Goal: Information Seeking & Learning: Learn about a topic

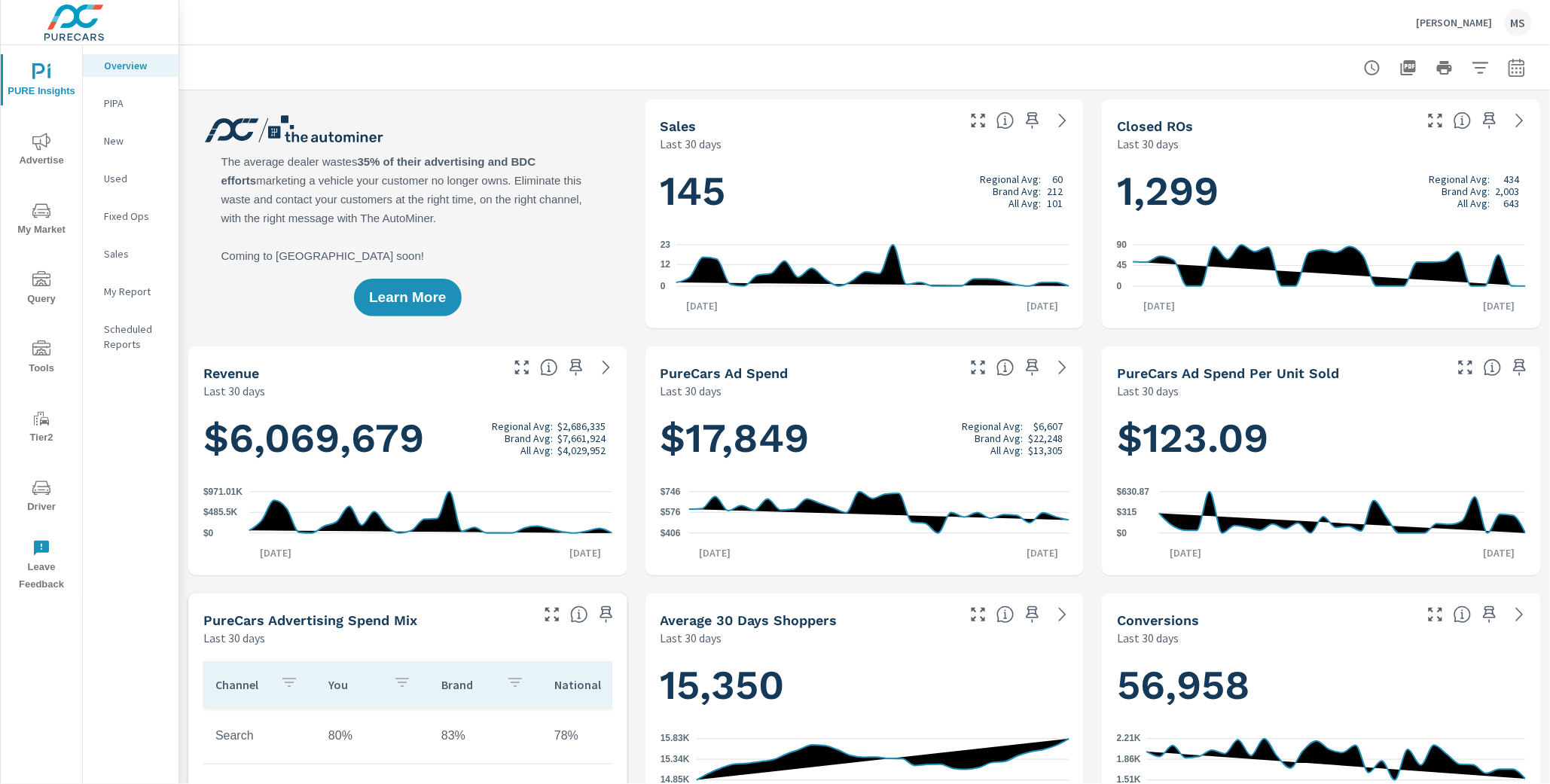
scroll to position [1, 0]
click at [33, 142] on icon "nav menu" at bounding box center [42, 141] width 18 height 17
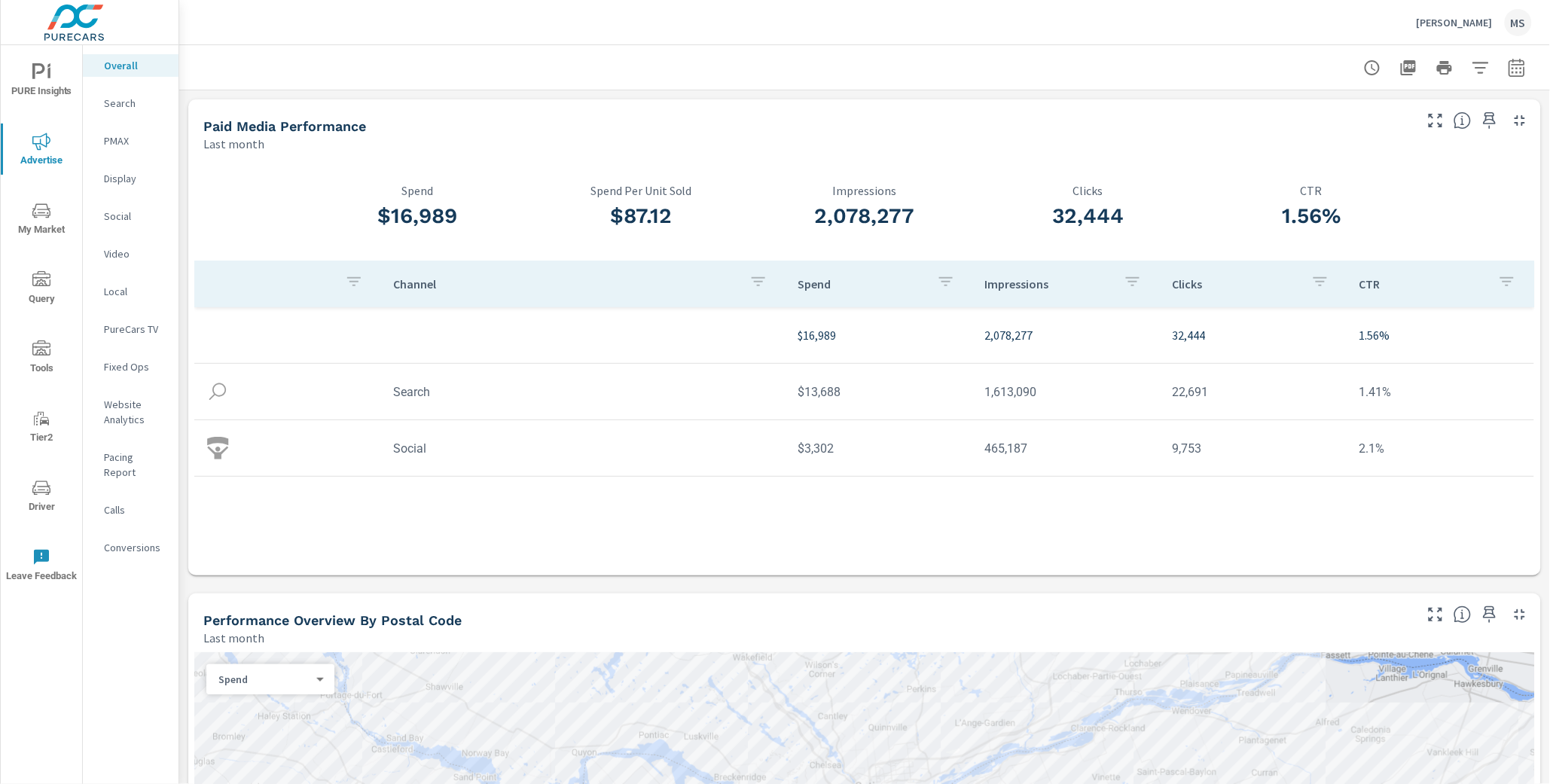
click at [123, 216] on p "Social" at bounding box center [135, 216] width 62 height 15
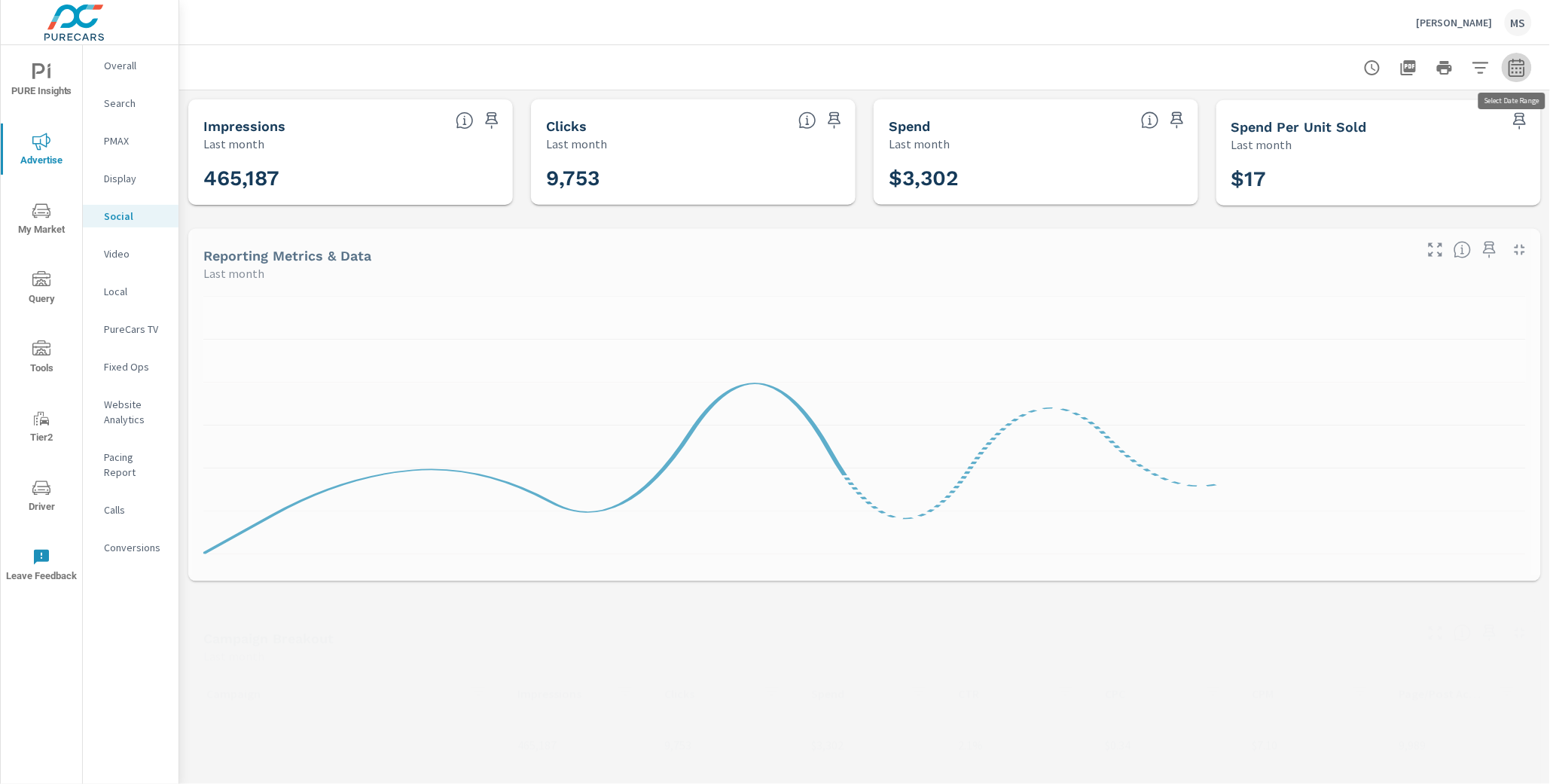
click at [1518, 74] on icon "button" at bounding box center [1518, 68] width 18 height 18
select select "Last month"
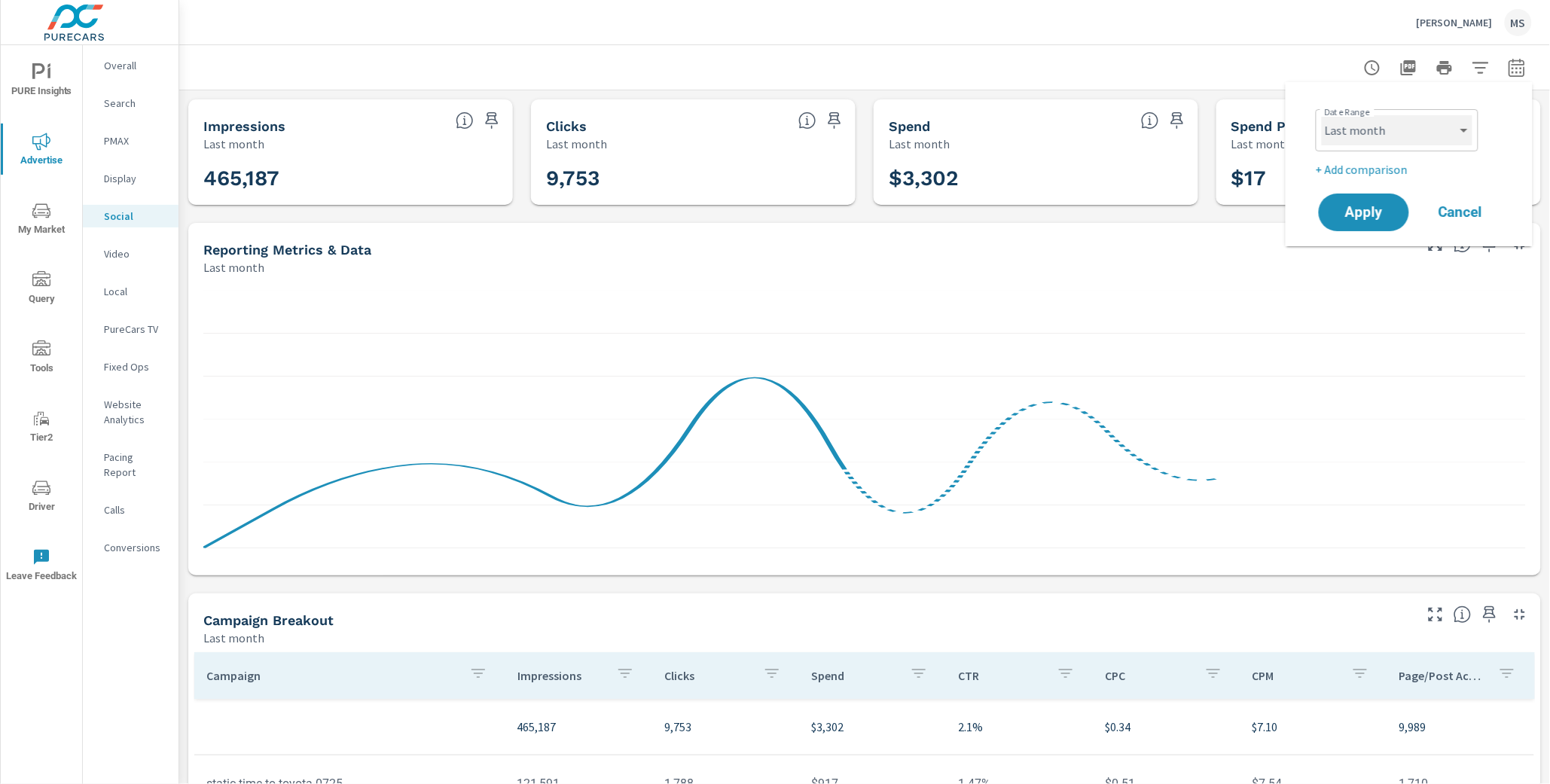
click at [1424, 121] on select "Custom [DATE] Last week Last 7 days Last 14 days Last 30 days Last 45 days Last…" at bounding box center [1397, 130] width 151 height 30
click at [1361, 158] on div "Date Range Custom Yesterday Last week Last 7 days Last 14 days Last 30 days Las…" at bounding box center [1413, 140] width 193 height 75
click at [1355, 165] on p "+ Add comparison" at bounding box center [1413, 170] width 193 height 18
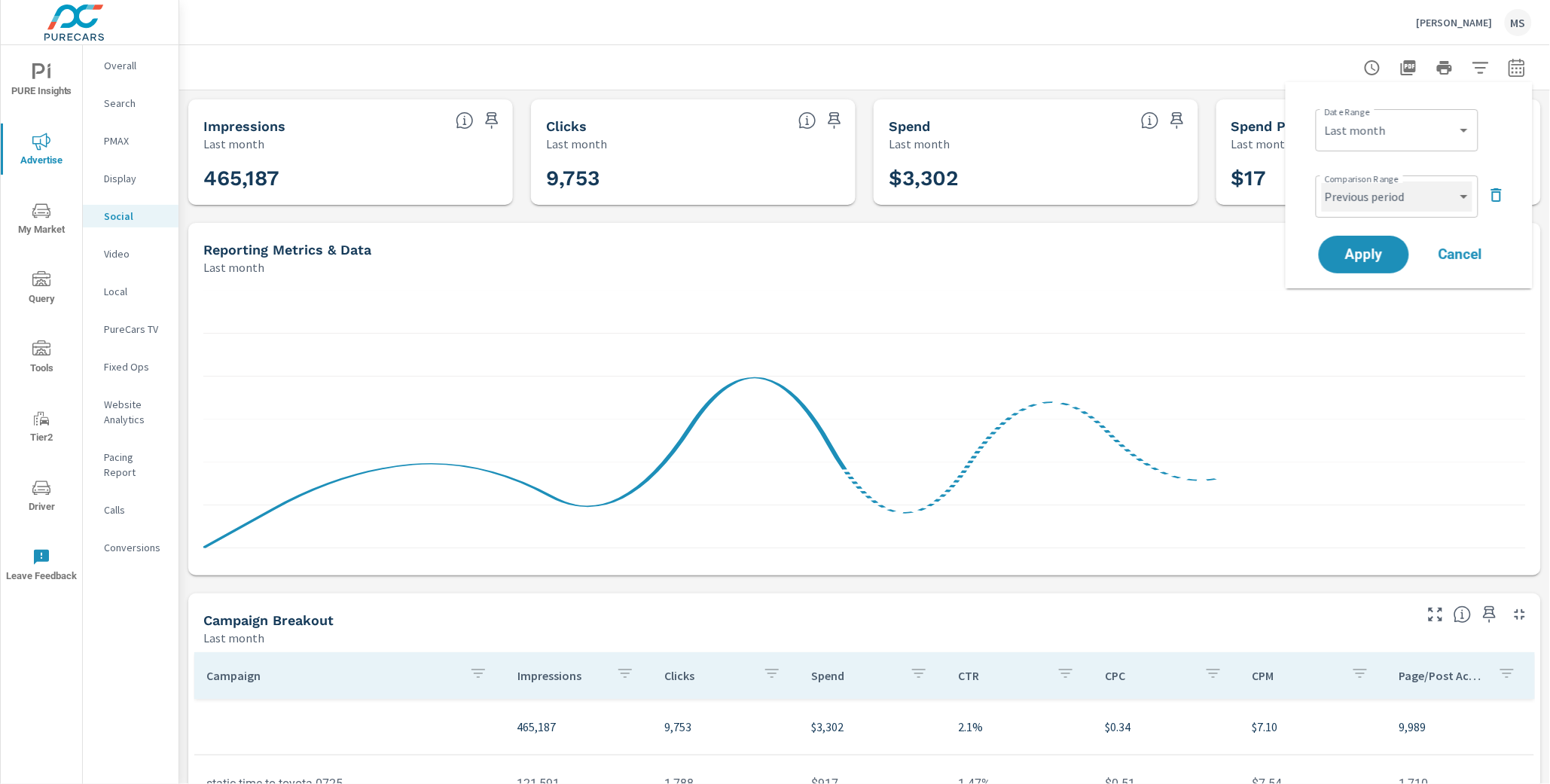
click at [1355, 193] on select "Custom Previous period Previous month Previous year" at bounding box center [1397, 196] width 151 height 30
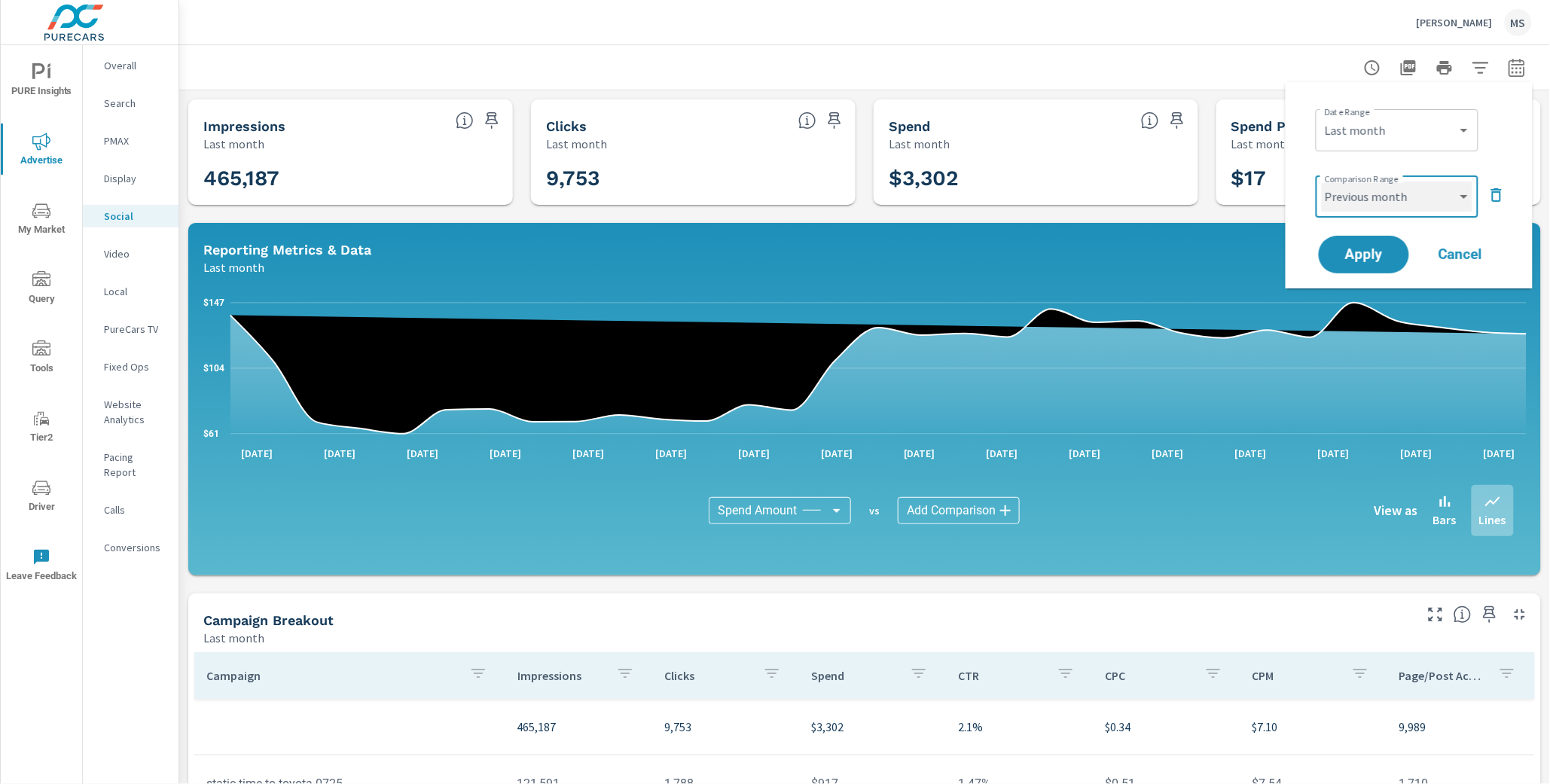
click at [1323, 181] on select "Custom Previous period Previous month Previous year" at bounding box center [1397, 196] width 151 height 30
select select "Previous month"
click at [1357, 248] on span "Apply" at bounding box center [1364, 255] width 61 height 14
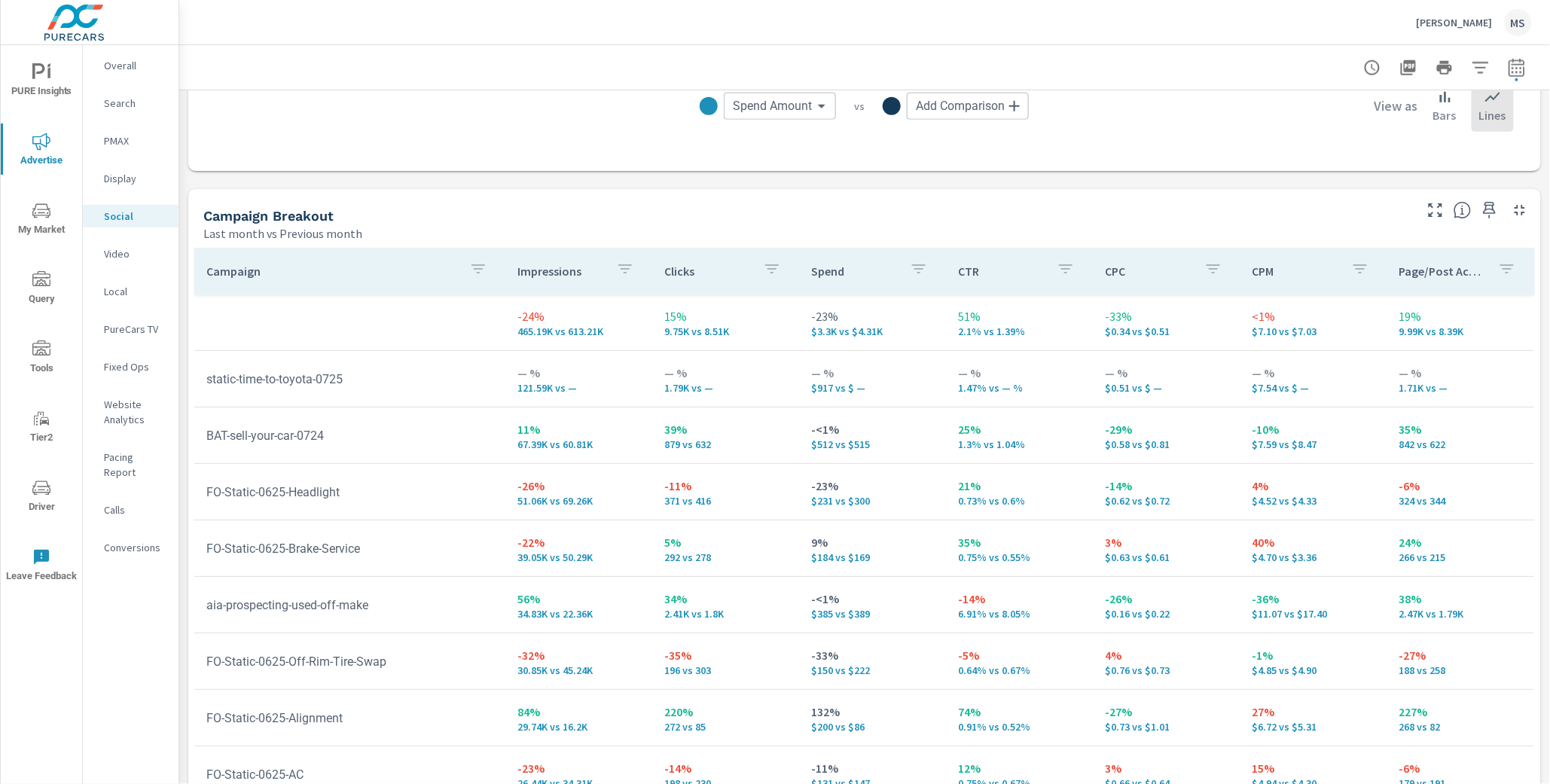
scroll to position [595, 0]
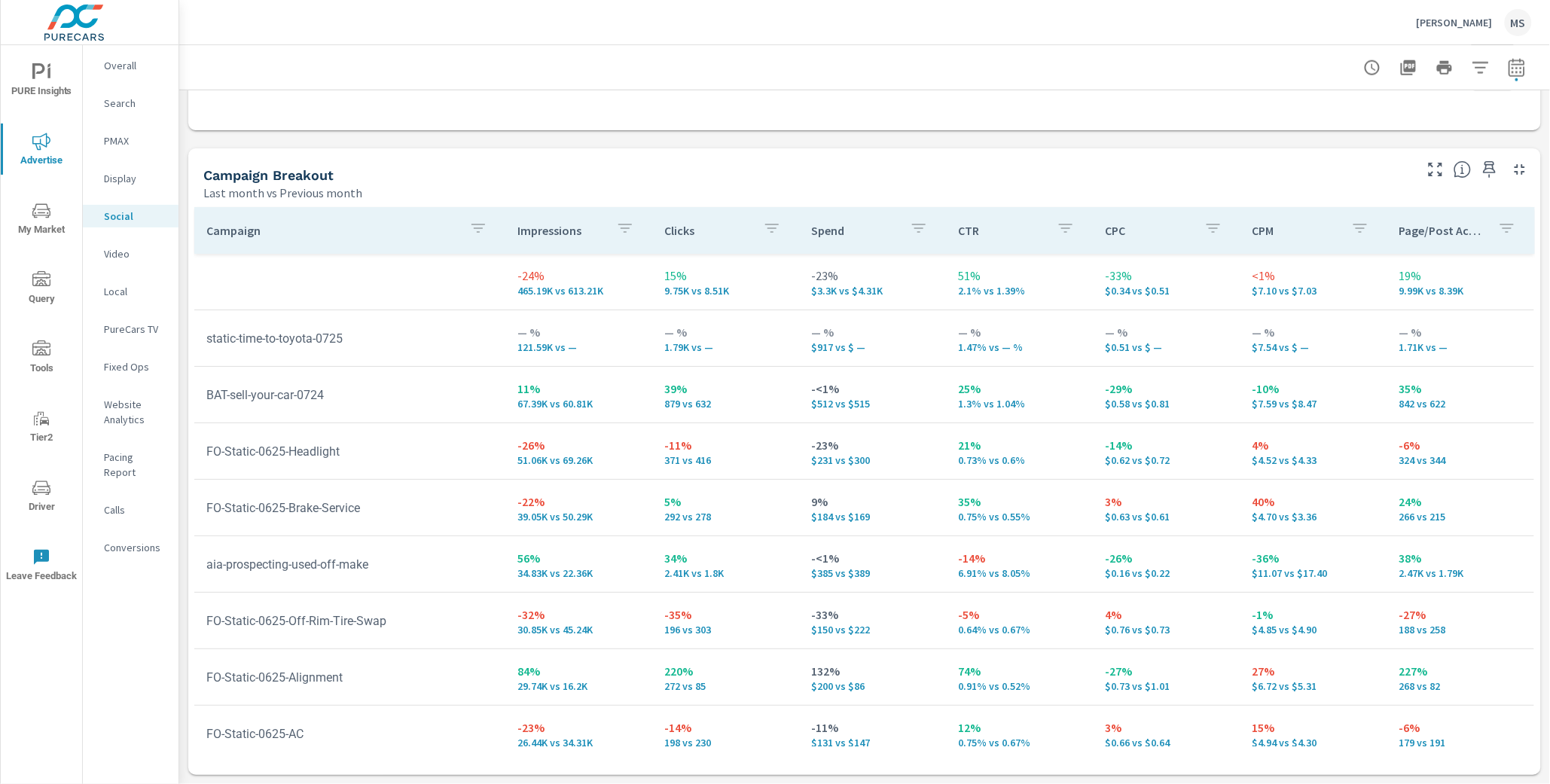
click at [121, 135] on p "PMAX" at bounding box center [135, 141] width 62 height 15
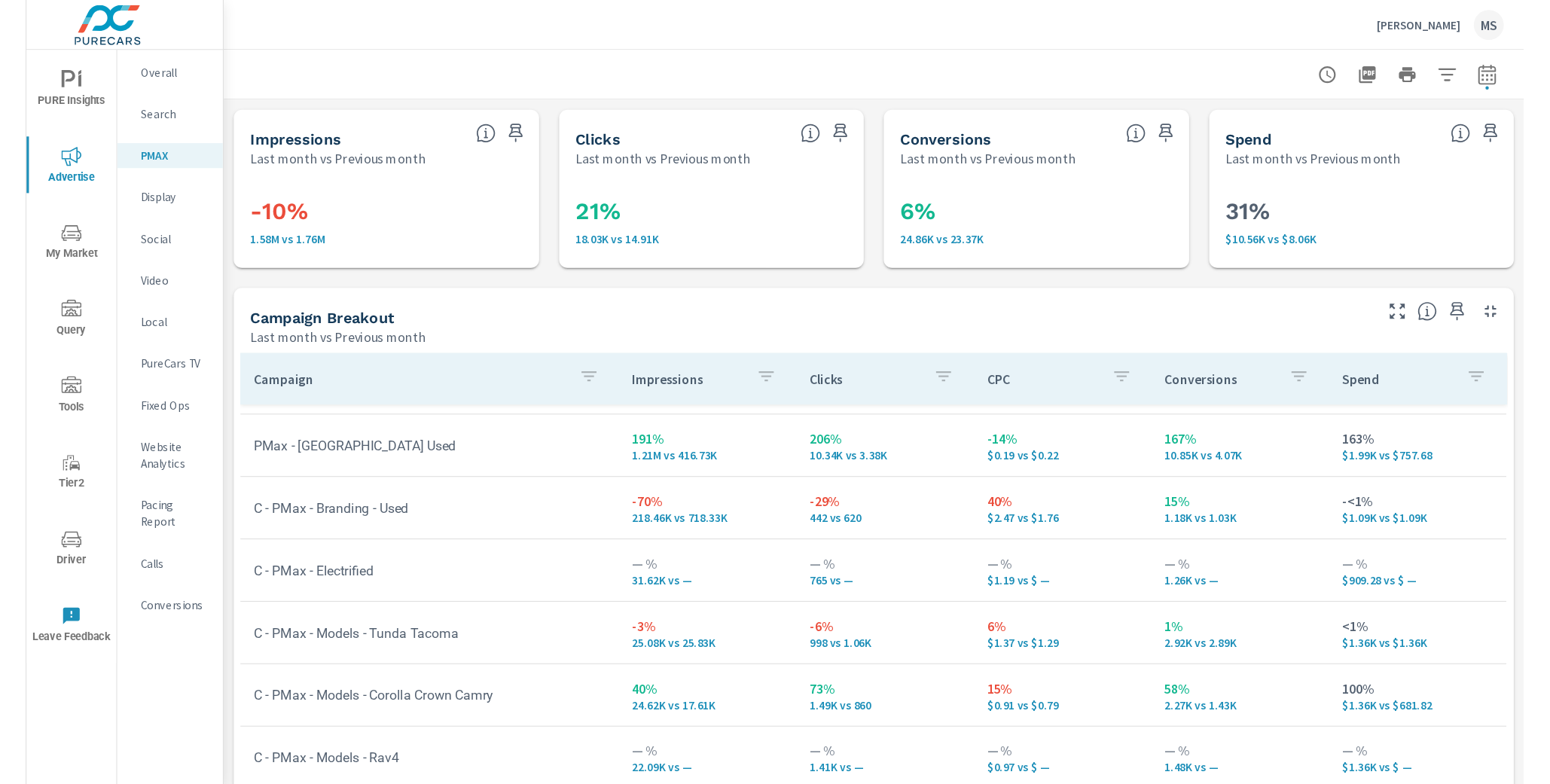
scroll to position [48, 0]
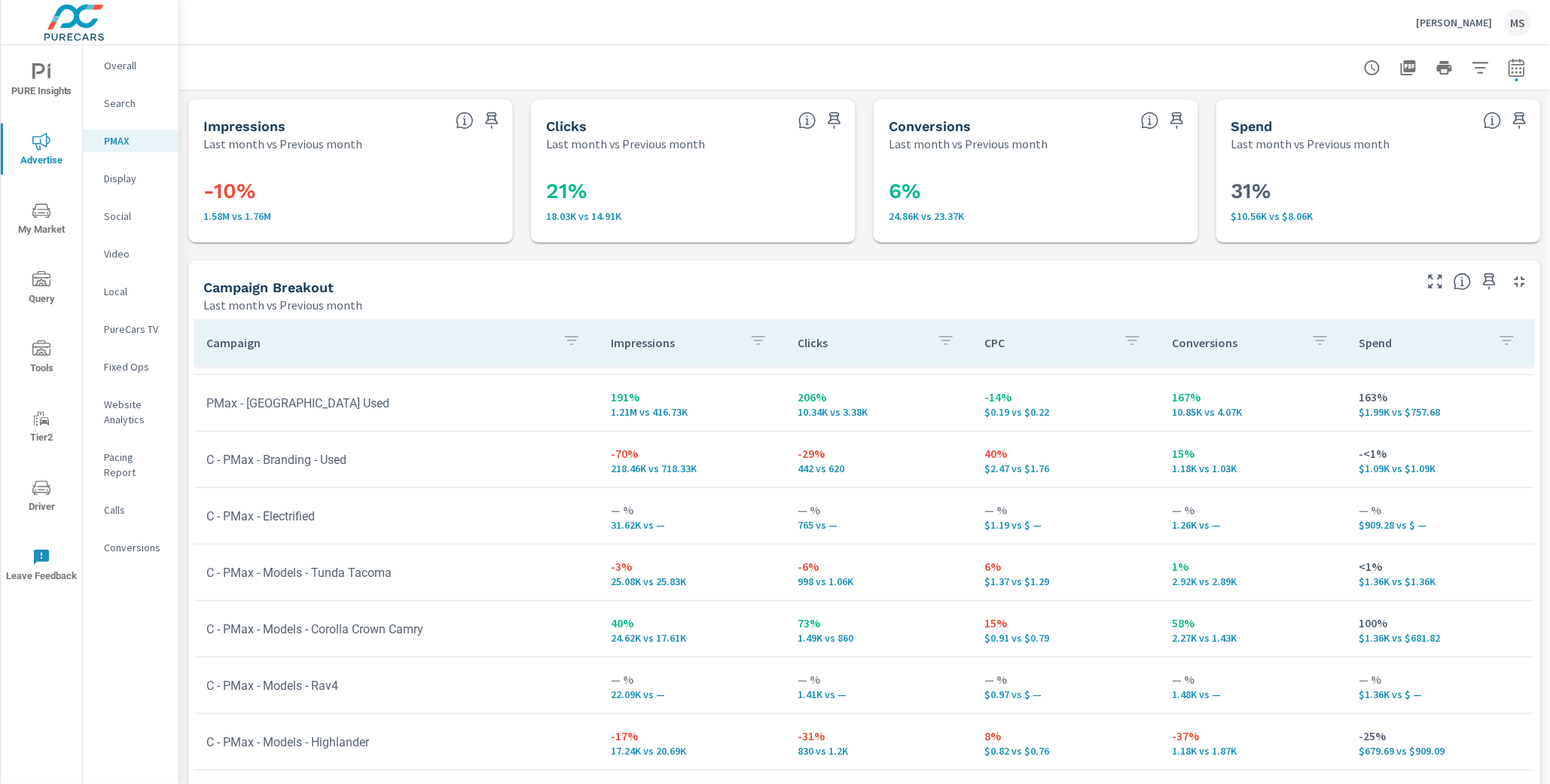
click at [1524, 64] on icon "button" at bounding box center [1518, 67] width 16 height 18
select select "Last month"
select select "Previous month"
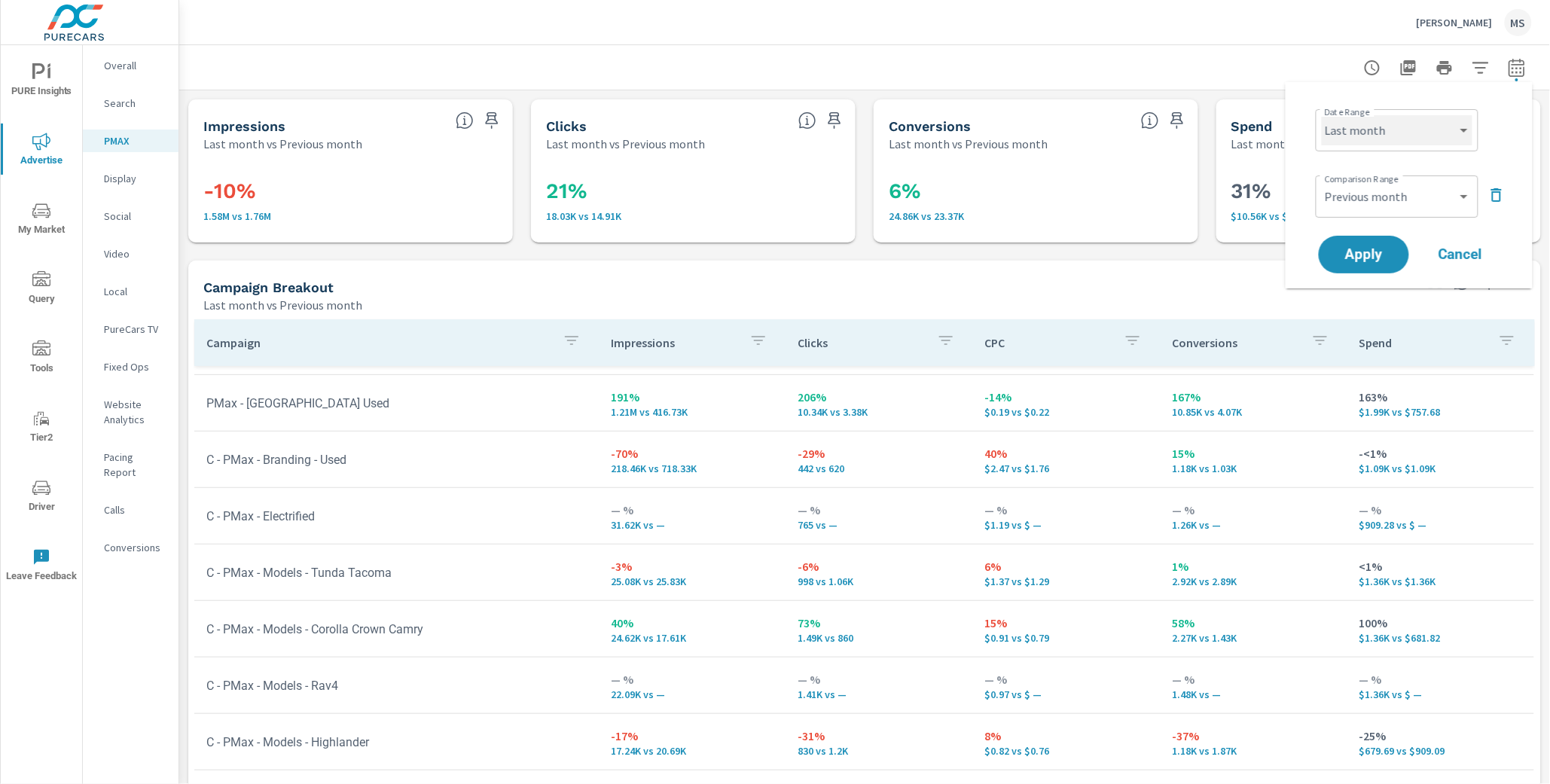
click at [1405, 130] on select "Custom Yesterday Last week Last 7 days Last 14 days Last 30 days Last 45 days L…" at bounding box center [1397, 130] width 151 height 30
click at [1323, 115] on select "Custom Yesterday Last week Last 7 days Last 14 days Last 30 days Last 45 days L…" at bounding box center [1397, 130] width 151 height 30
select select "Month to date"
click at [1375, 198] on select "Custom Previous period Previous month Previous year" at bounding box center [1397, 196] width 151 height 30
click at [1323, 181] on select "Custom Previous period Previous month Previous year" at bounding box center [1397, 196] width 151 height 30
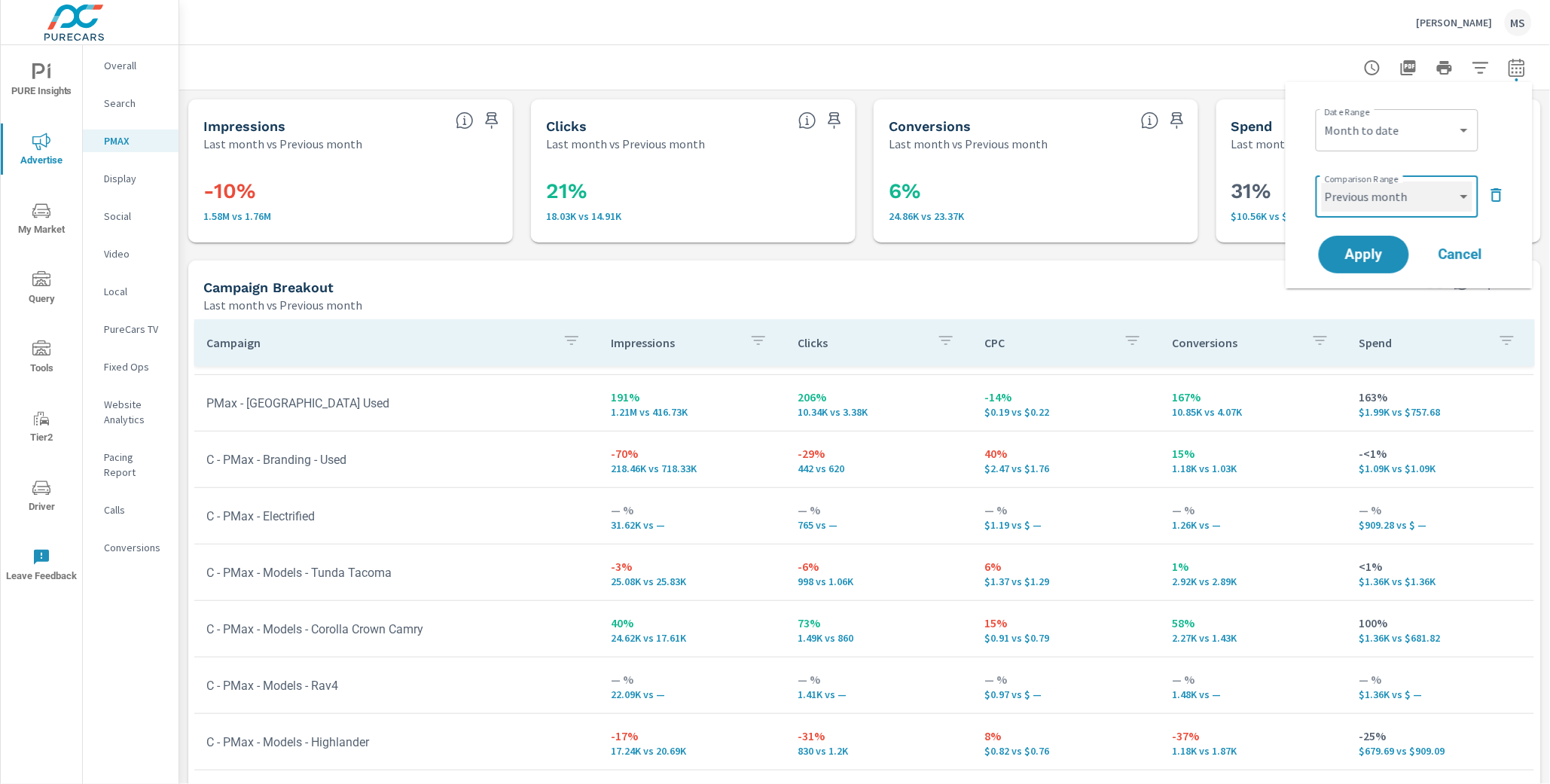
select select "Previous period"
click at [1361, 253] on span "Apply" at bounding box center [1364, 255] width 61 height 14
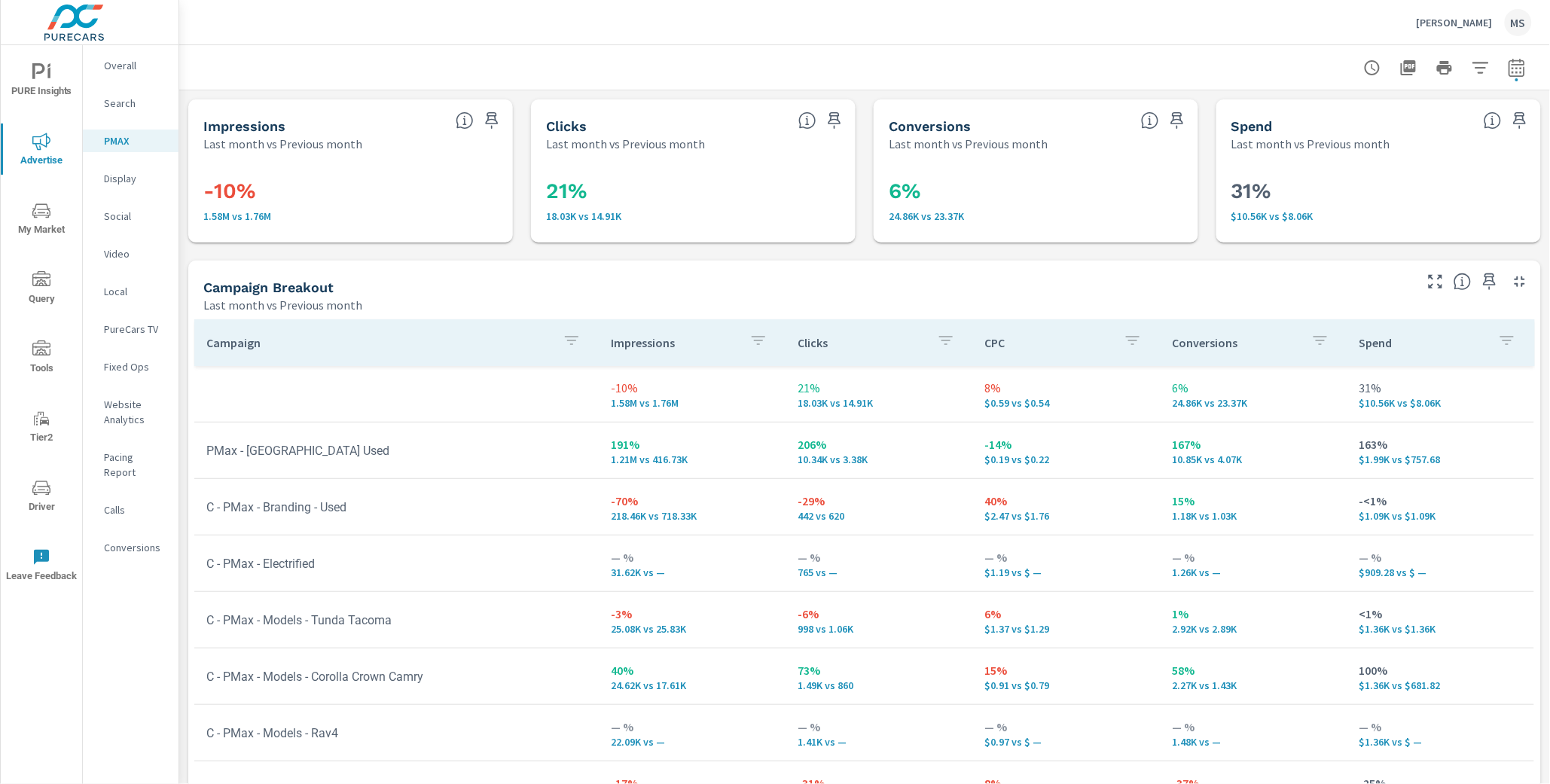
scroll to position [129, 0]
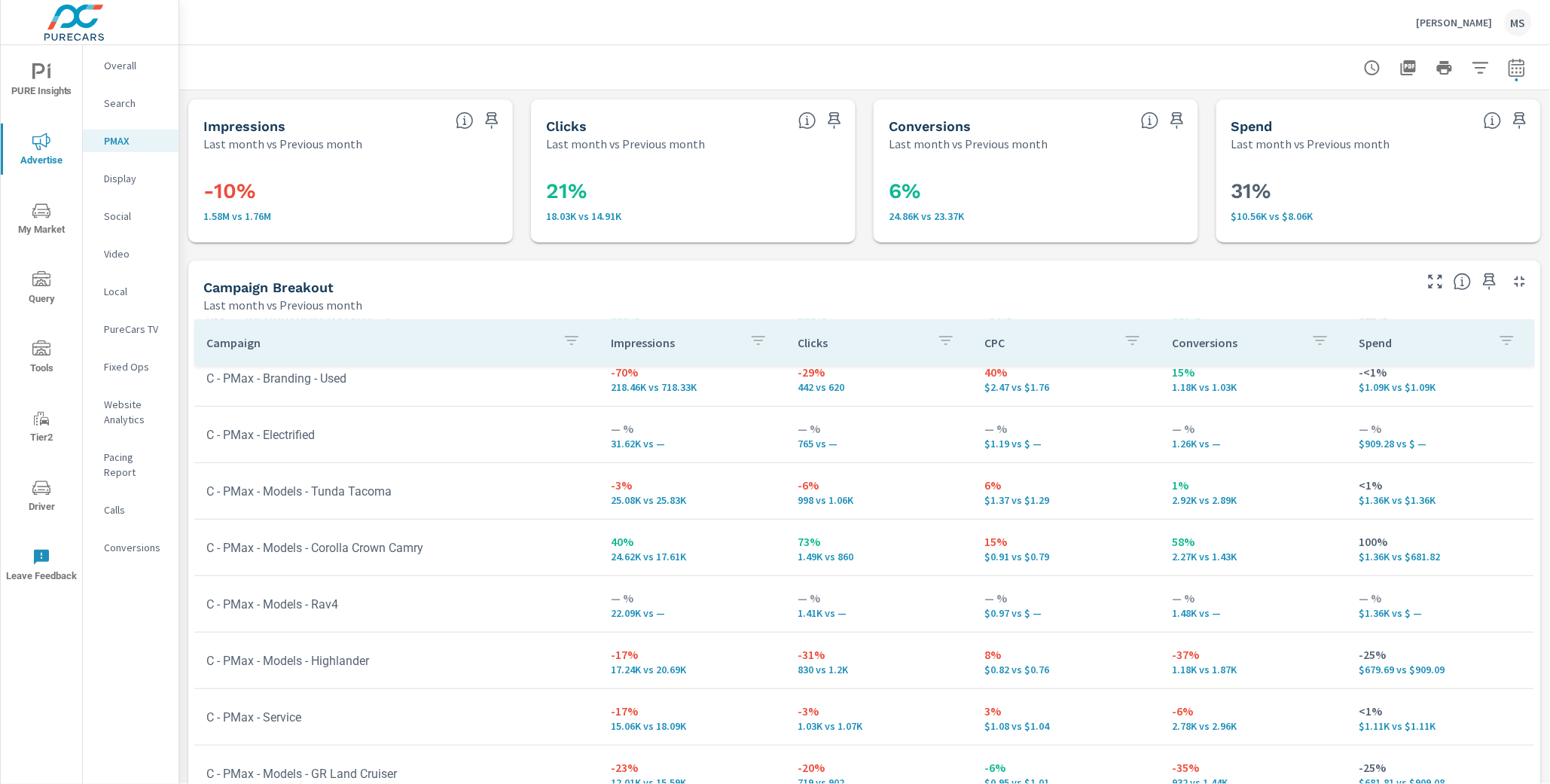
scroll to position [112, 0]
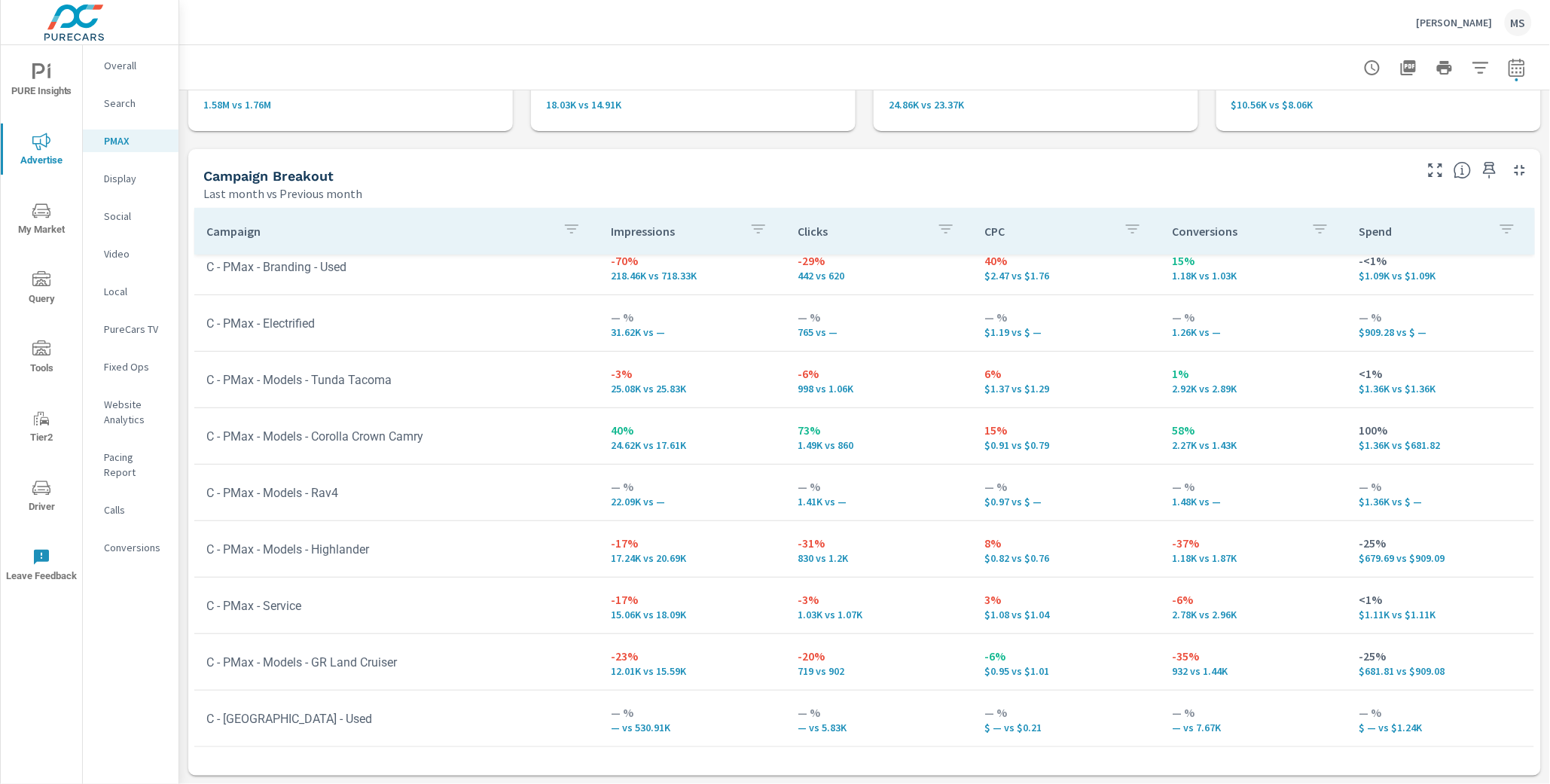
click at [120, 219] on p "Social" at bounding box center [135, 216] width 62 height 15
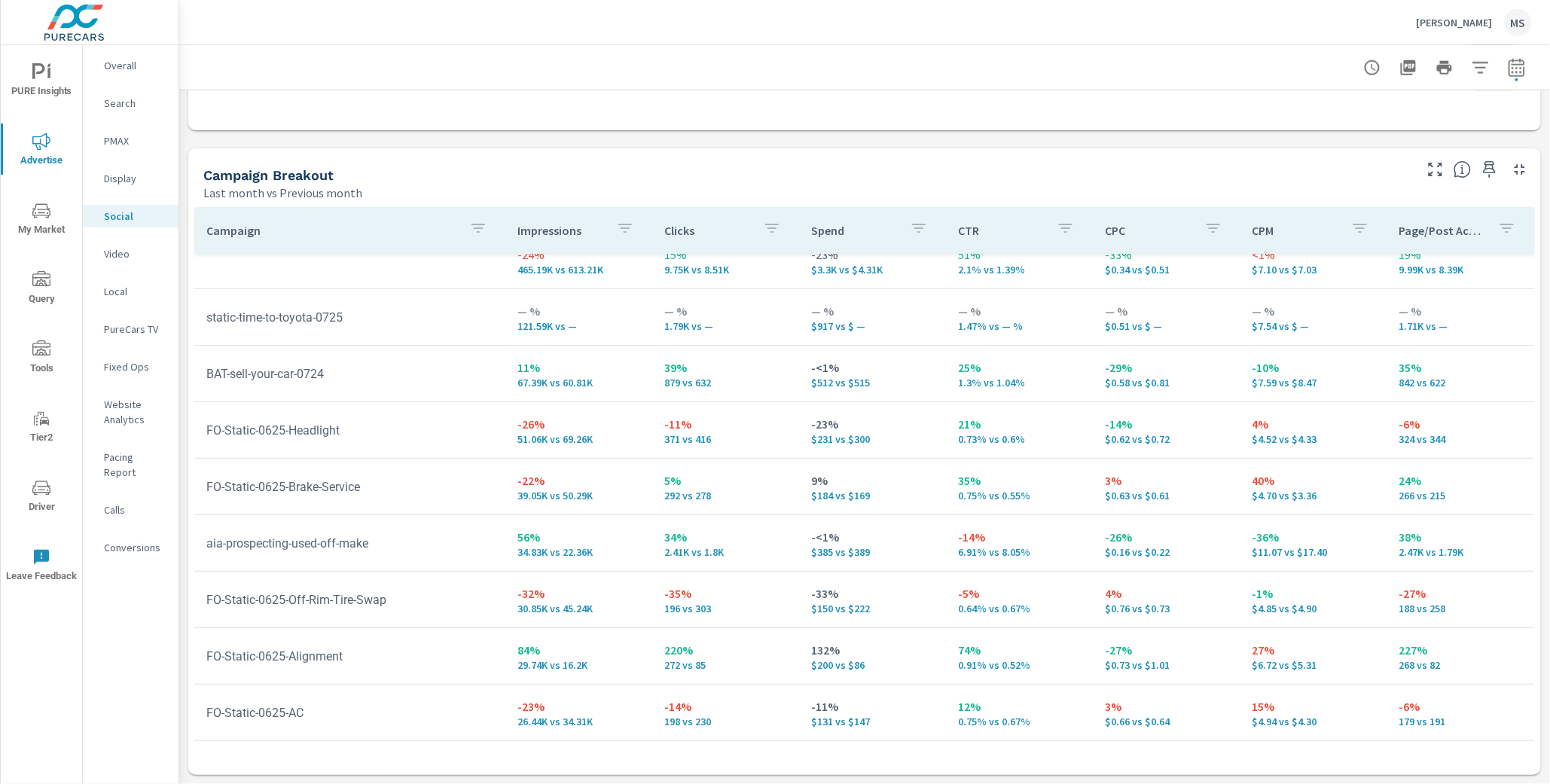
scroll to position [25, 0]
click at [121, 143] on p "PMAX" at bounding box center [135, 141] width 62 height 15
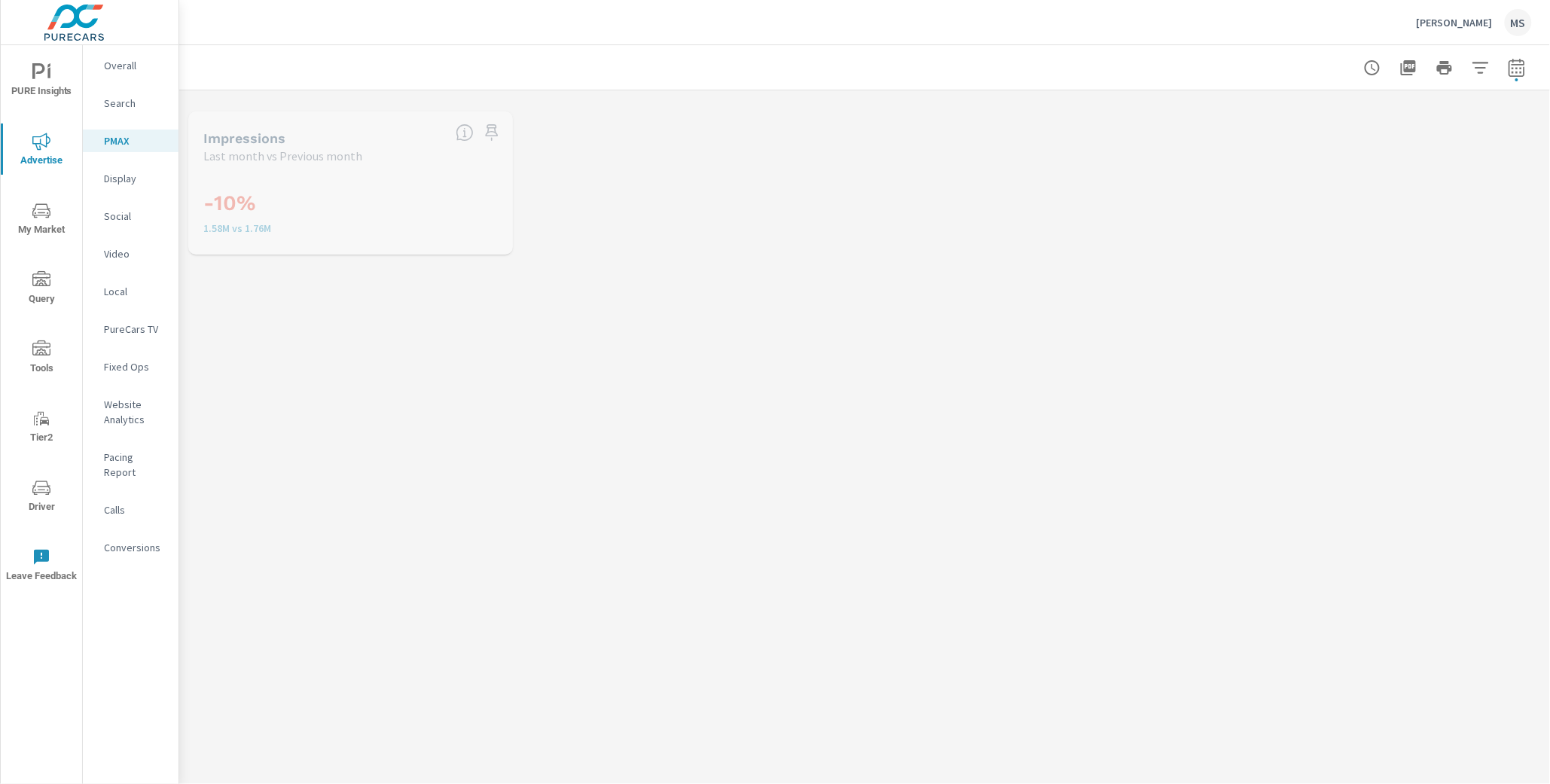
scroll to position [113, 0]
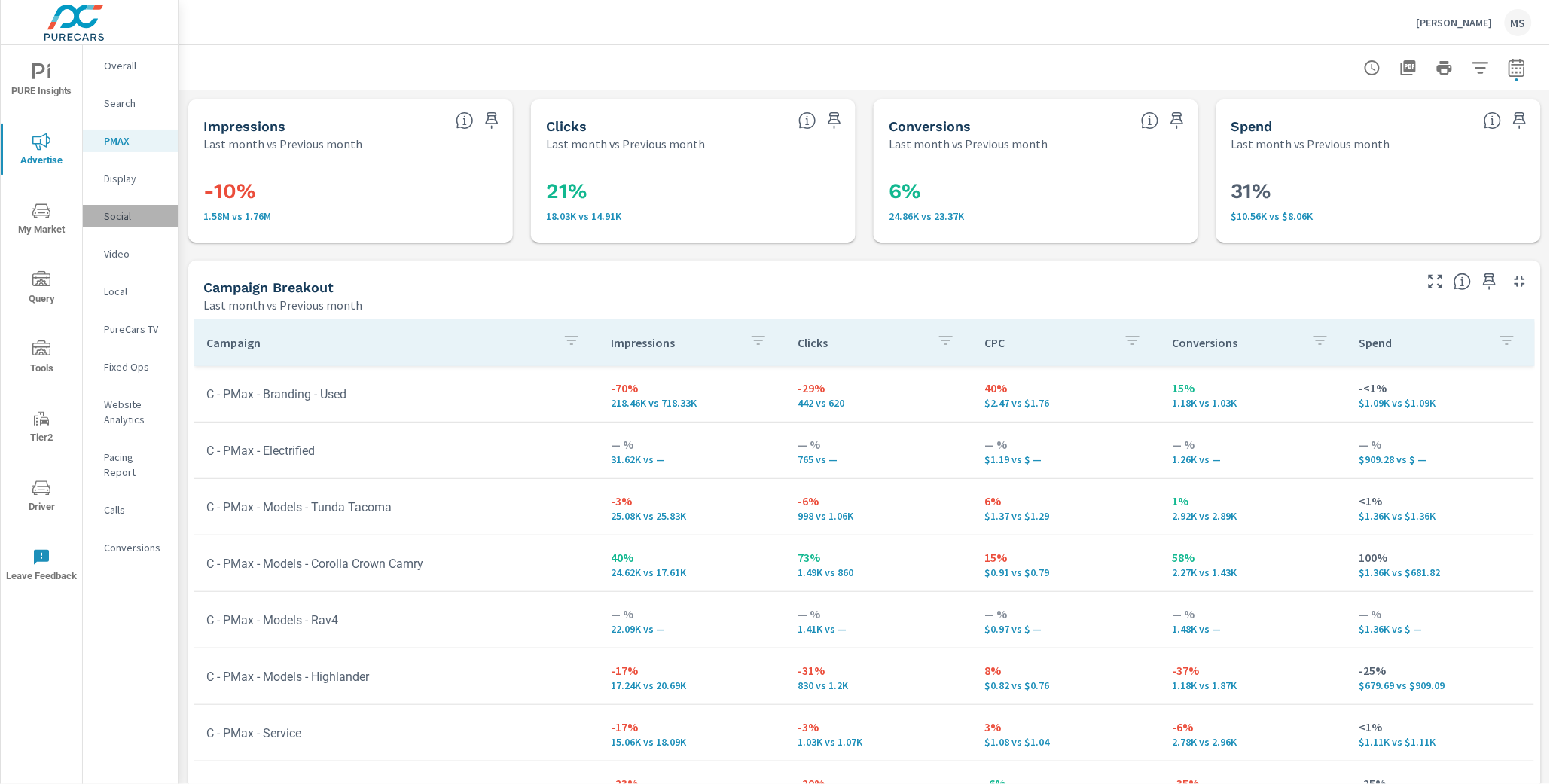
click at [133, 222] on p "Social" at bounding box center [135, 216] width 62 height 15
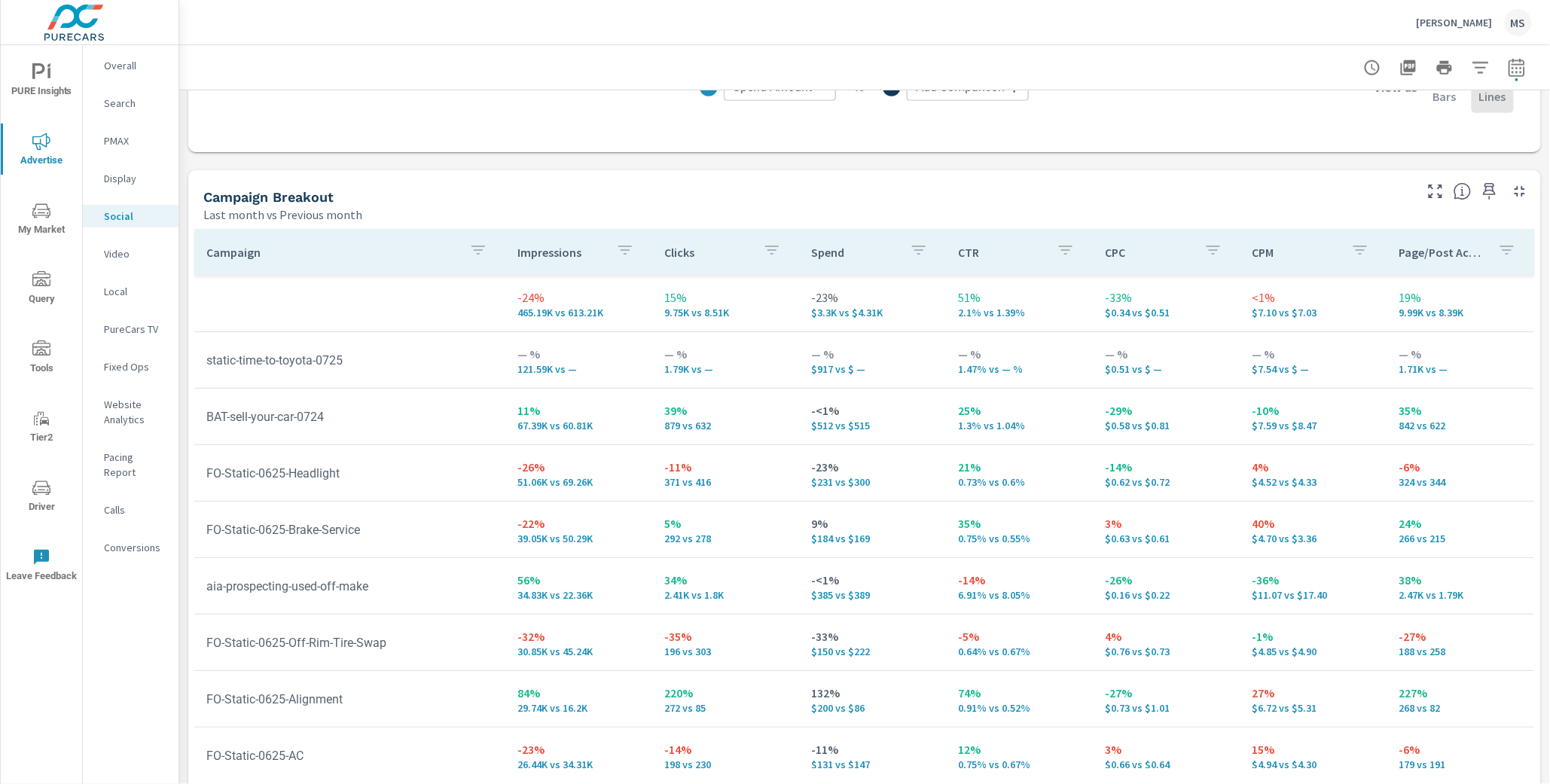
scroll to position [595, 0]
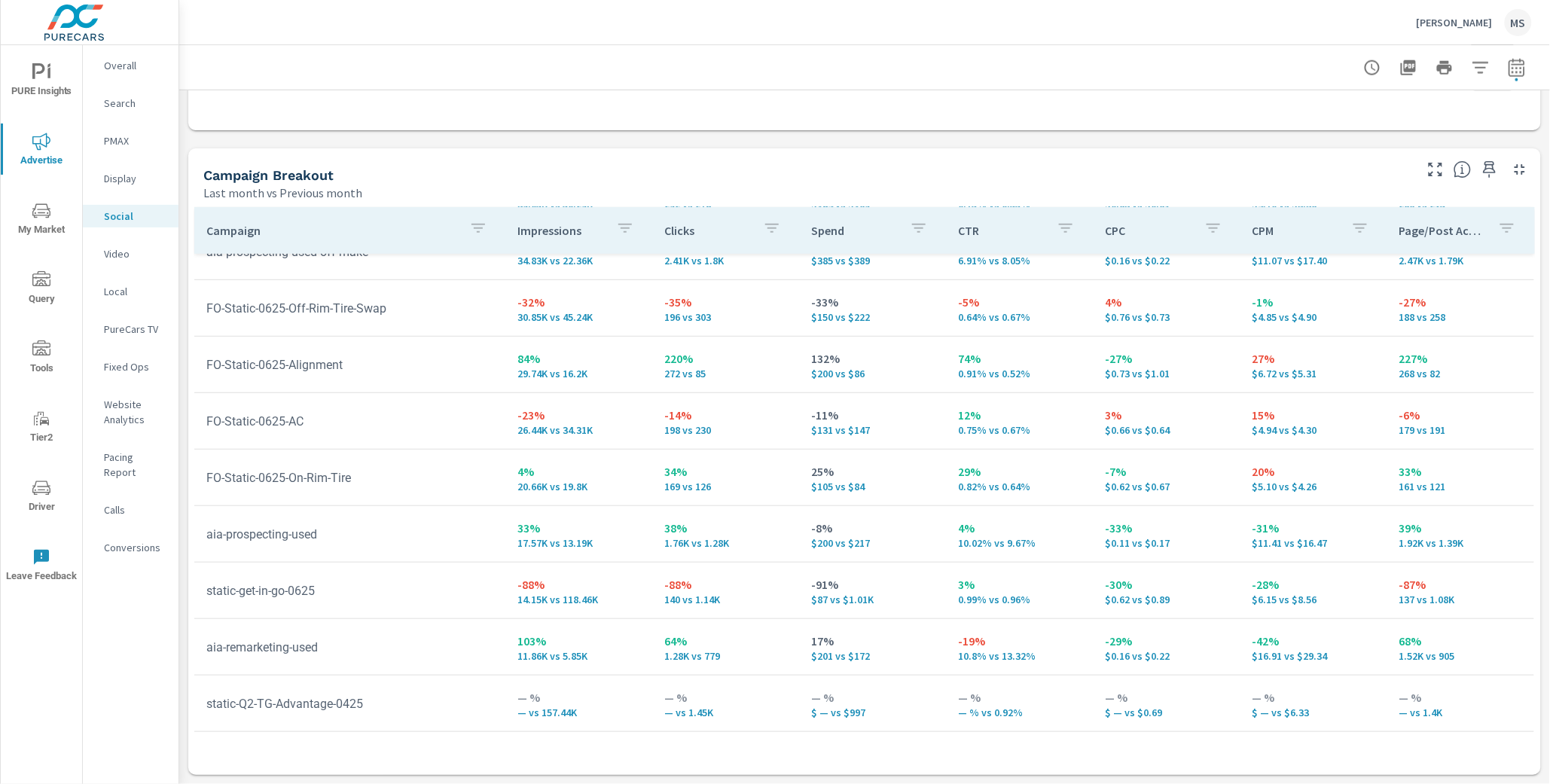
scroll to position [354, 0]
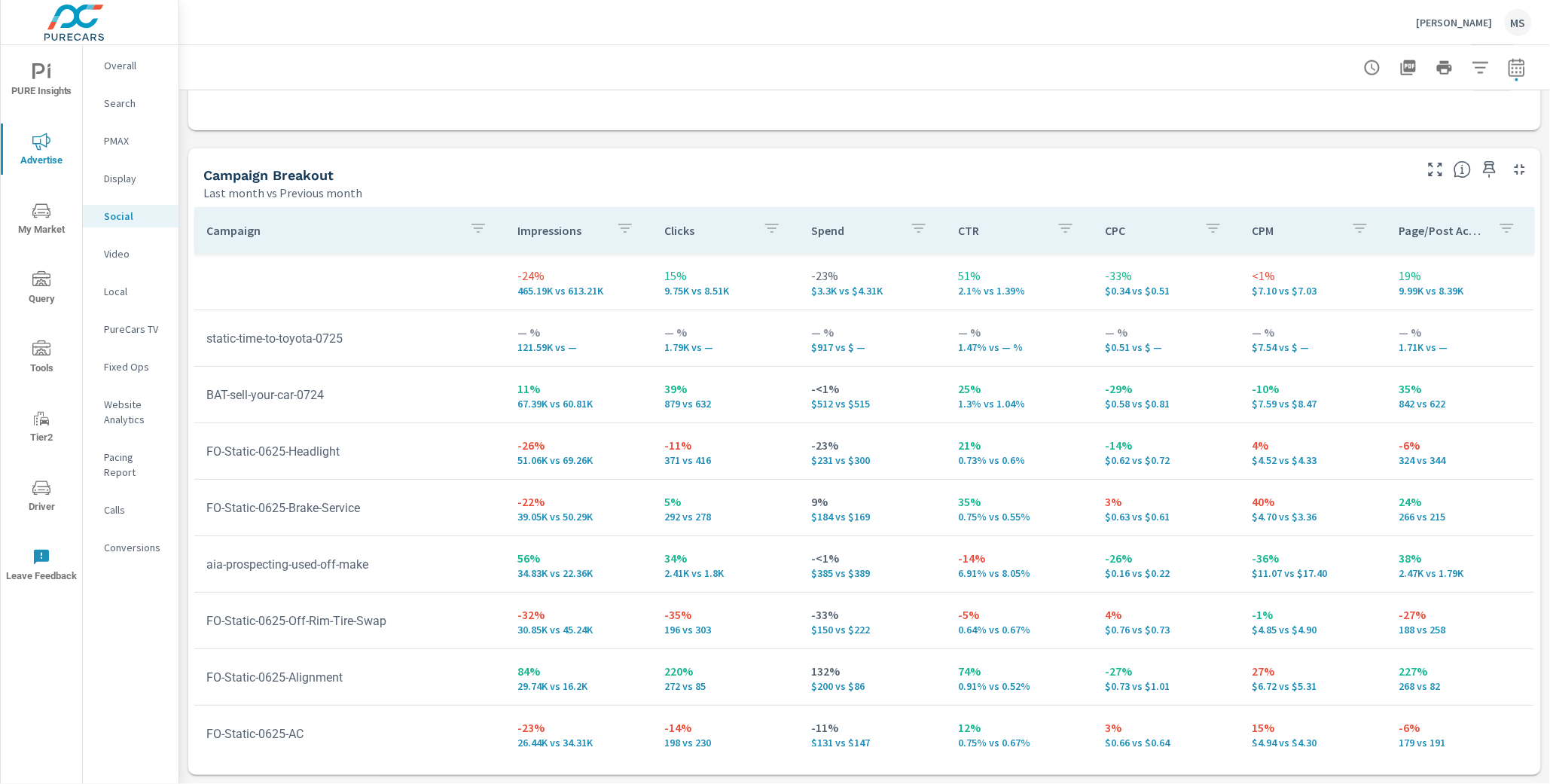
click at [125, 139] on p "PMAX" at bounding box center [135, 141] width 62 height 15
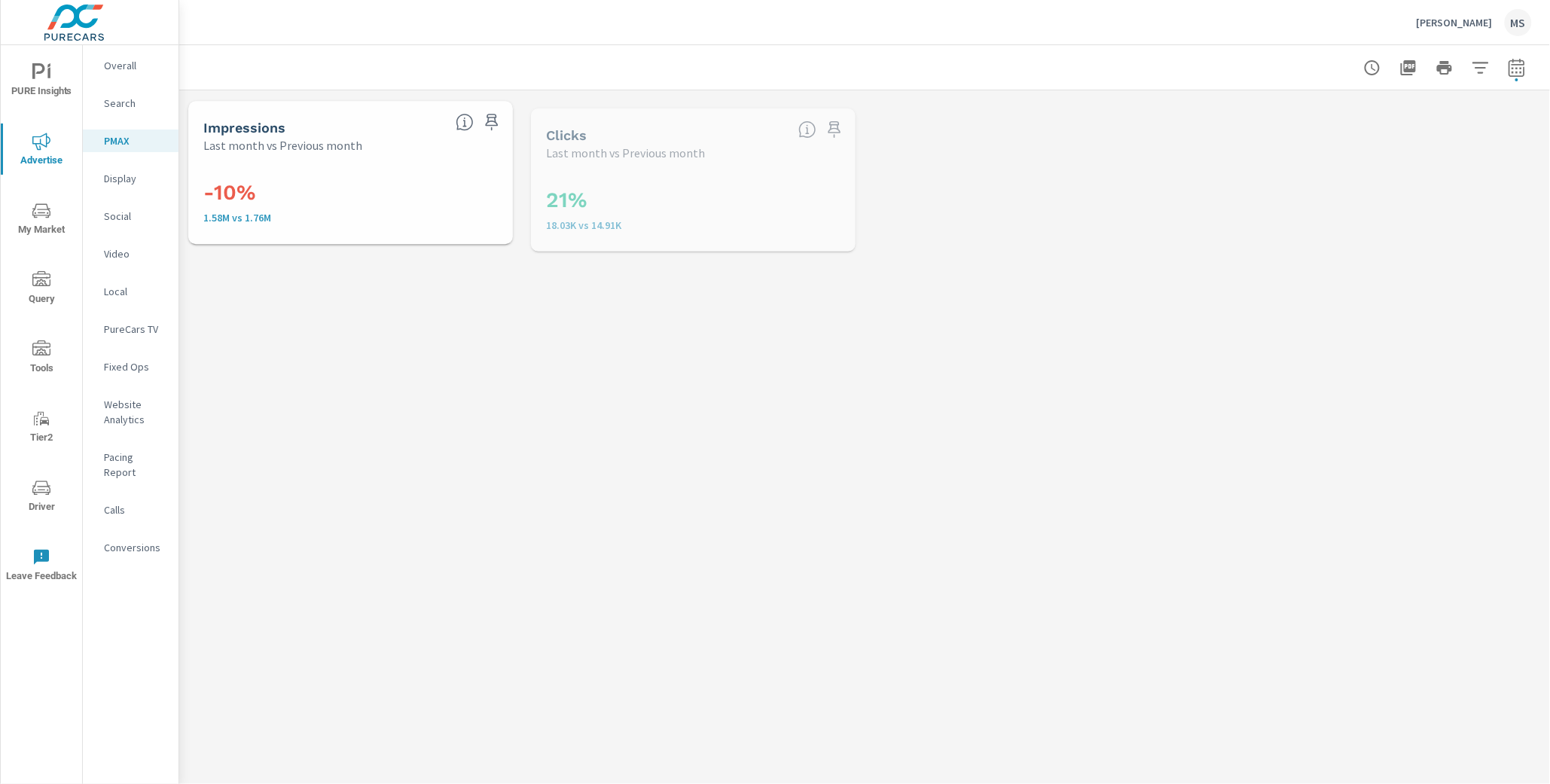
scroll to position [113, 0]
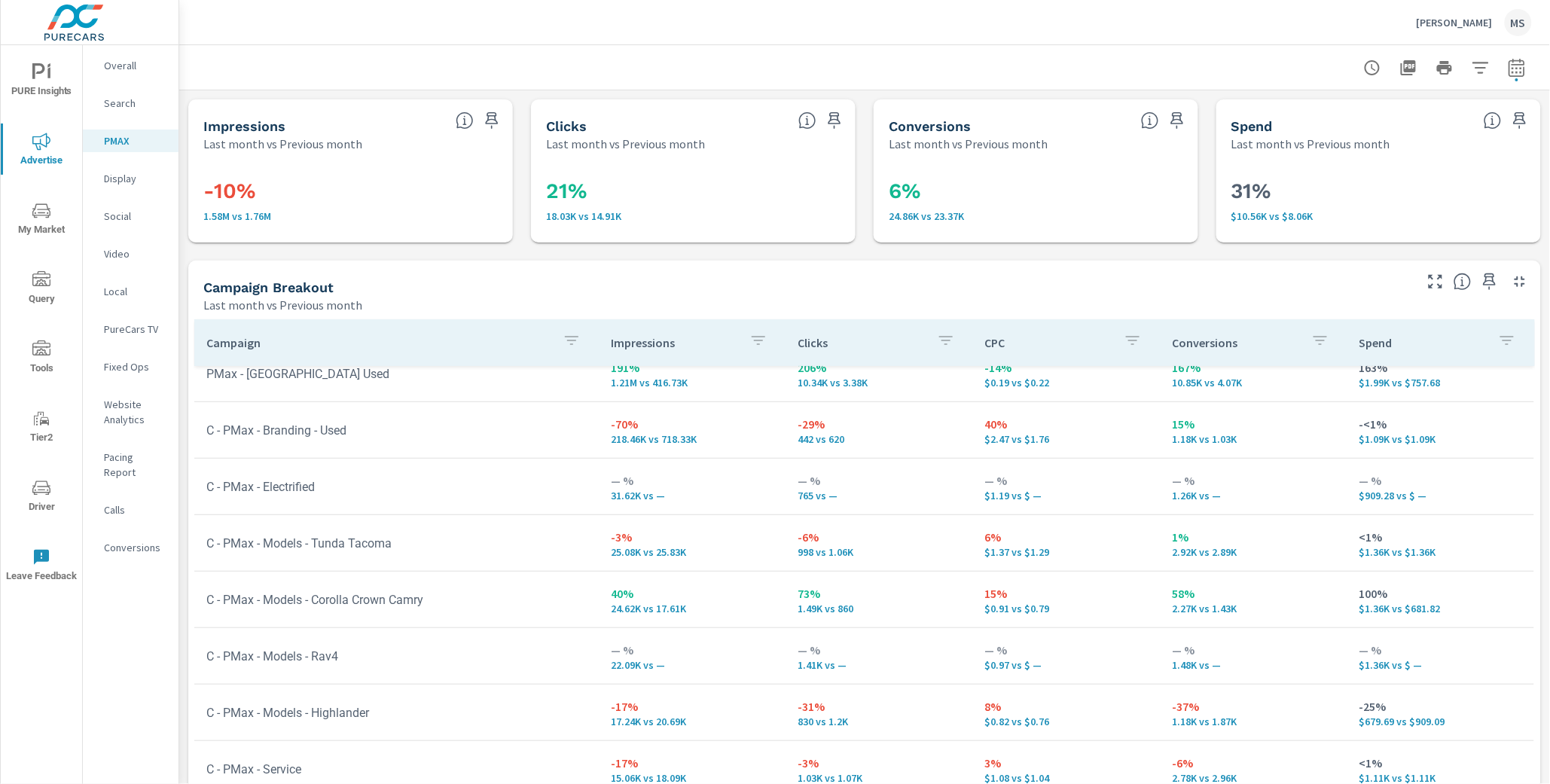
scroll to position [69, 0]
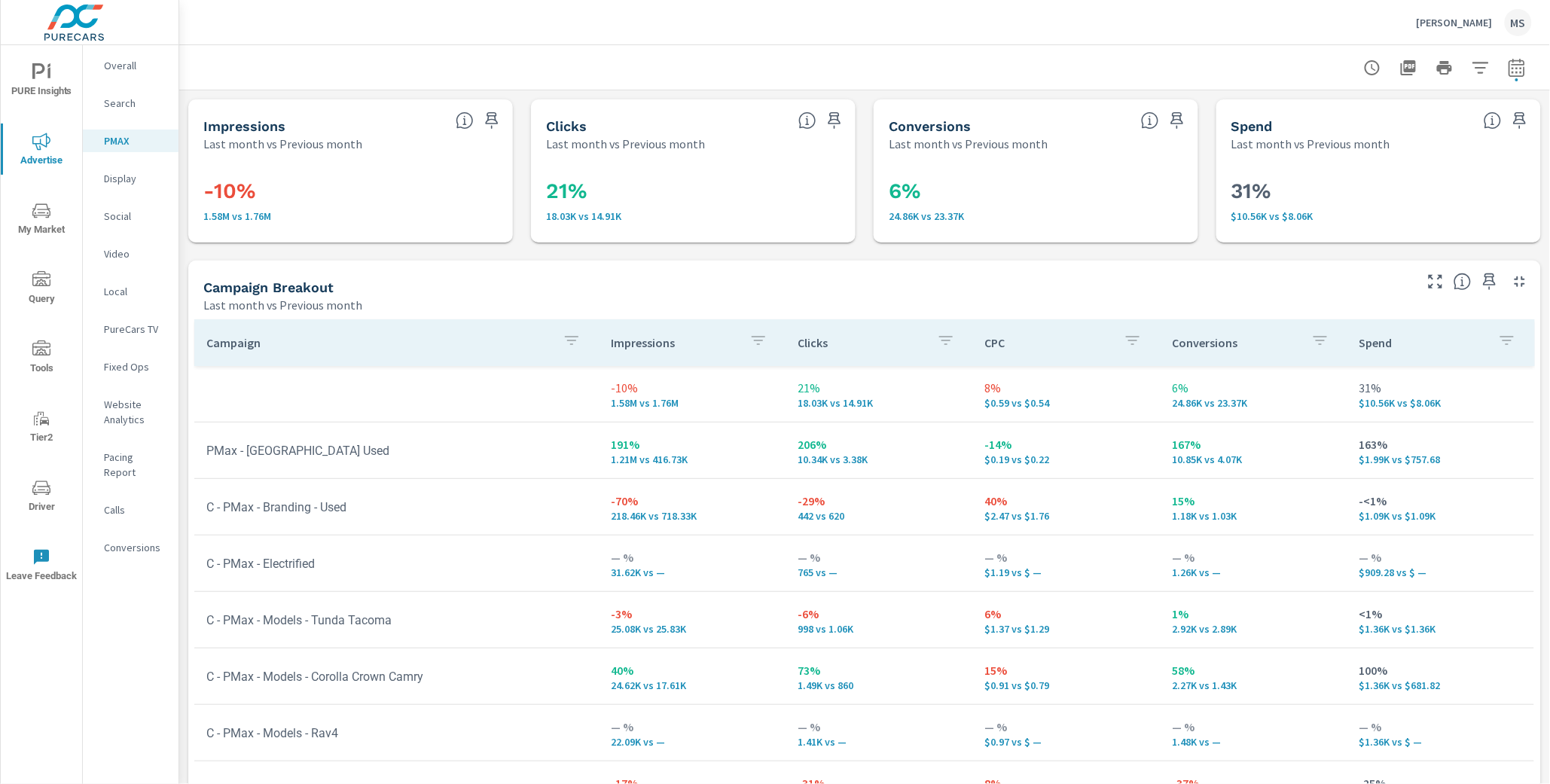
click at [134, 212] on p "Social" at bounding box center [135, 216] width 62 height 15
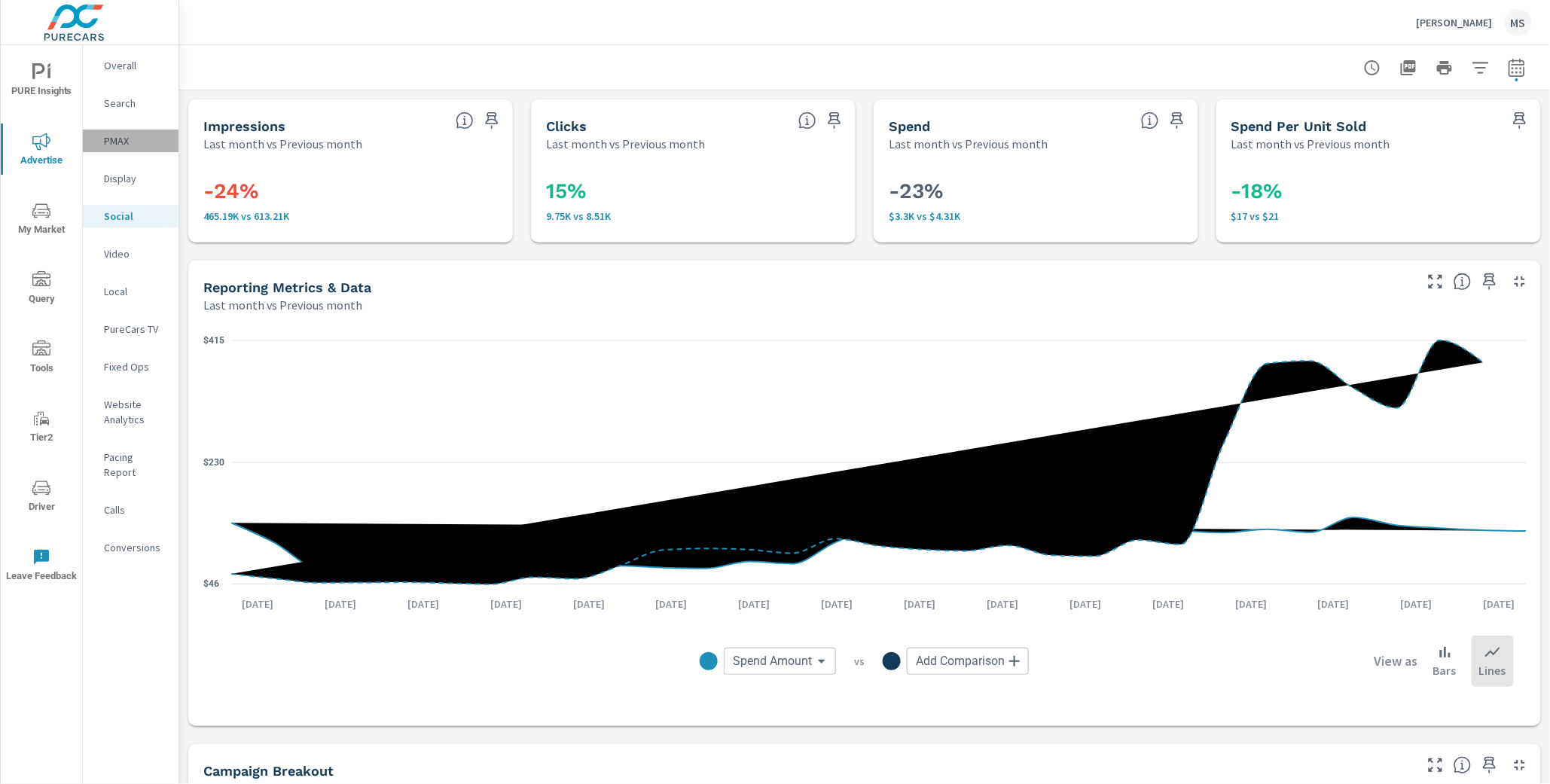
click at [112, 148] on div "PMAX" at bounding box center [131, 141] width 96 height 23
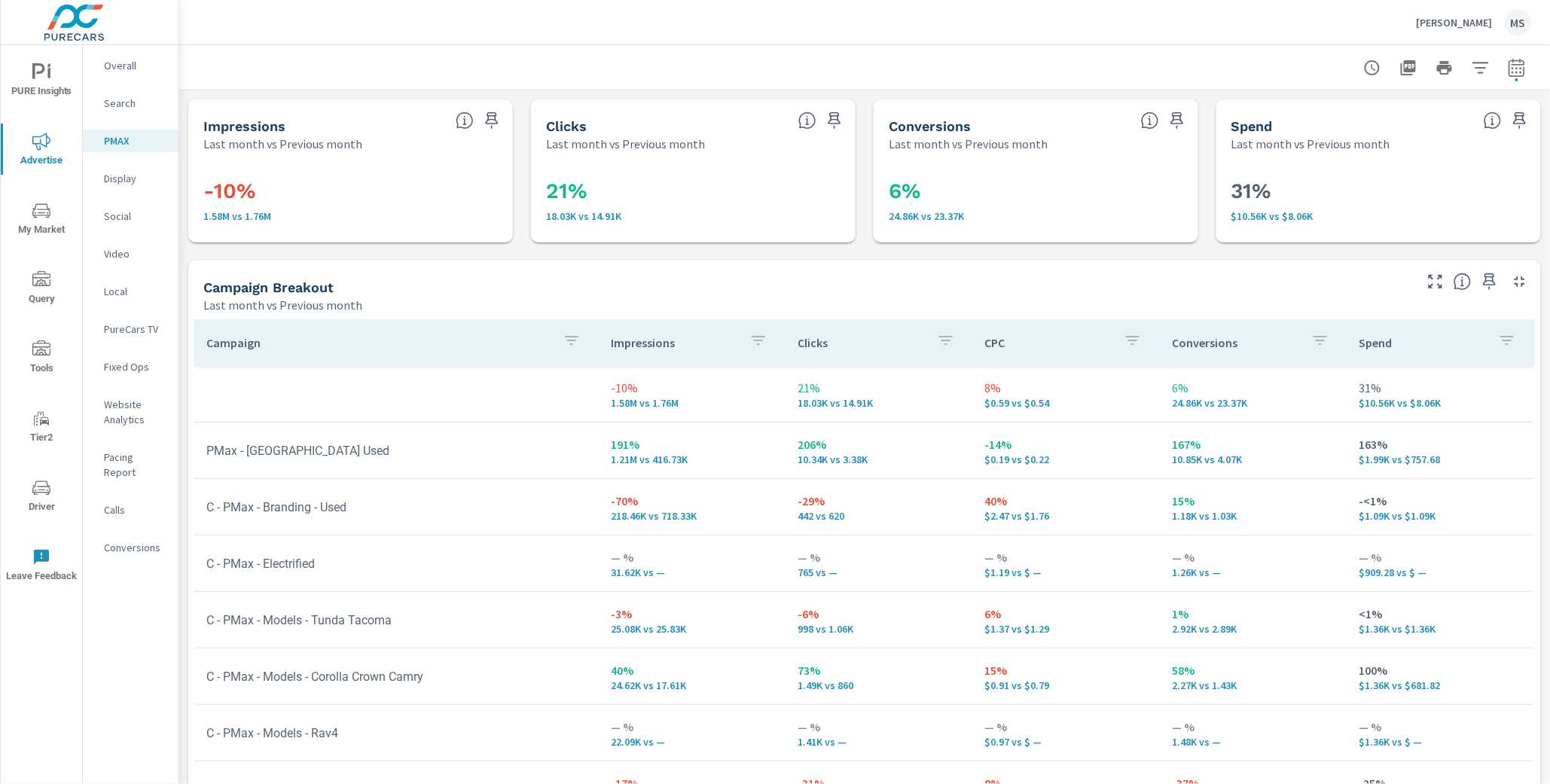
click at [117, 223] on p "Social" at bounding box center [135, 216] width 62 height 15
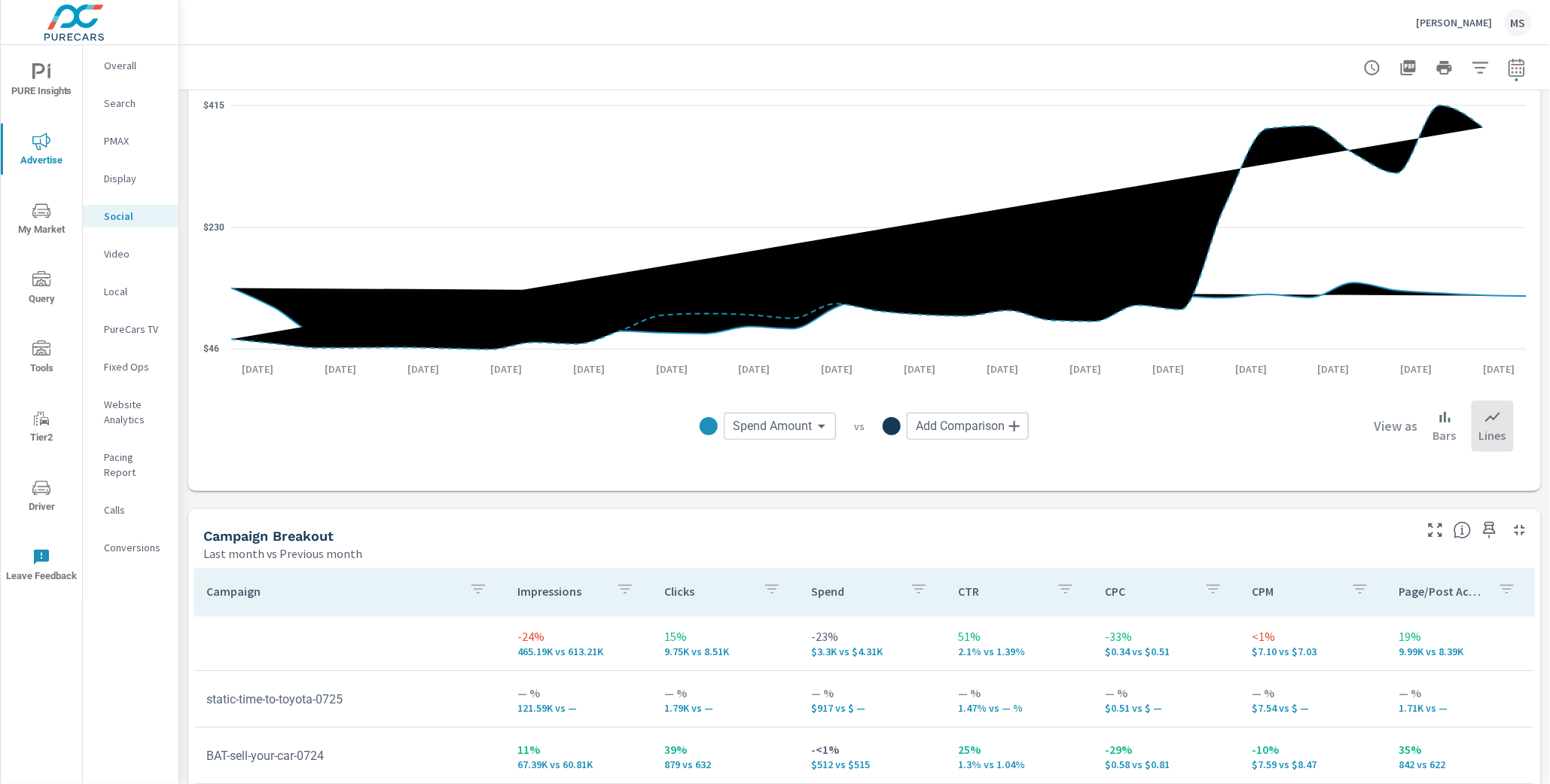
scroll to position [268, 0]
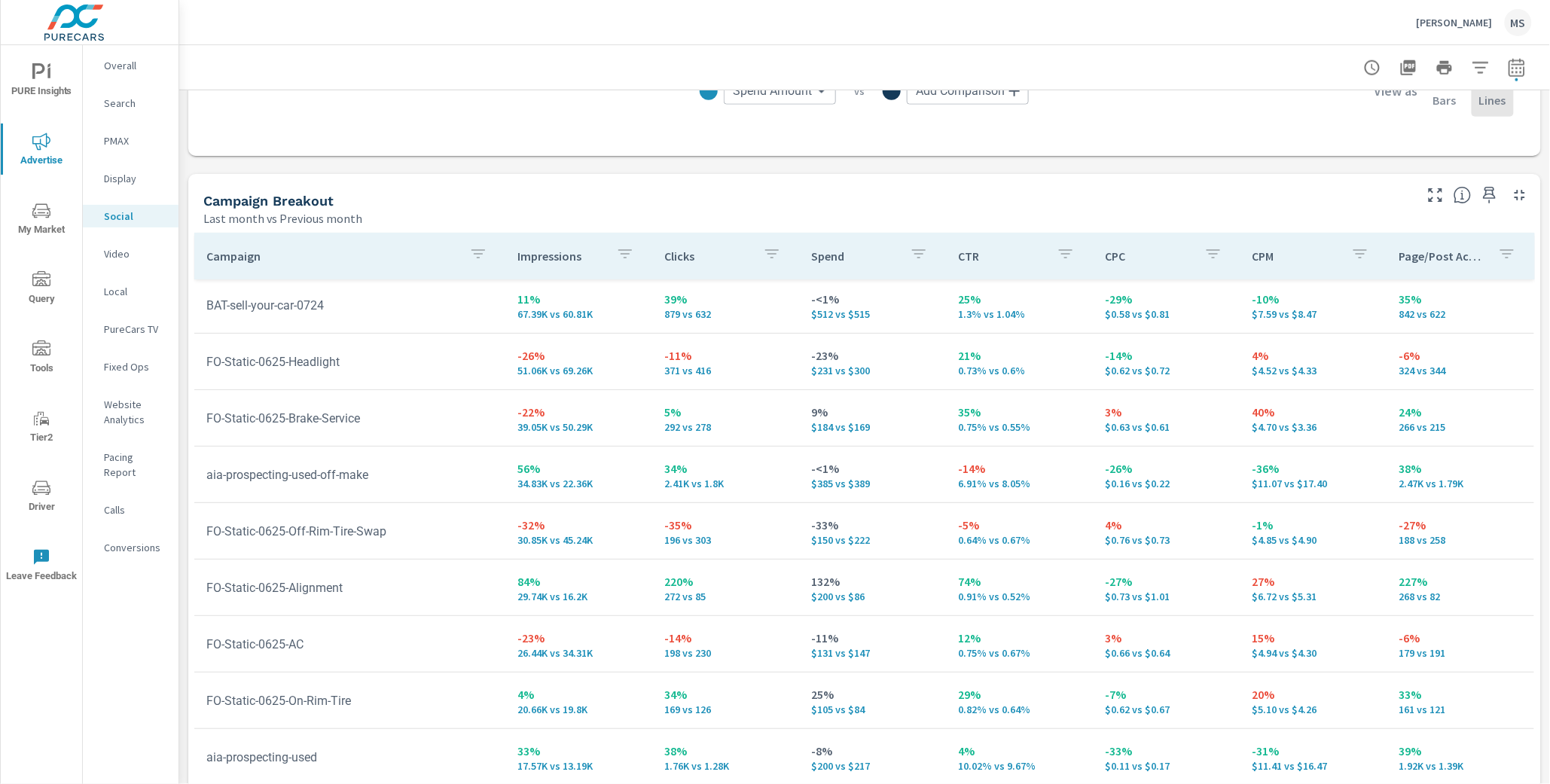
scroll to position [595, 0]
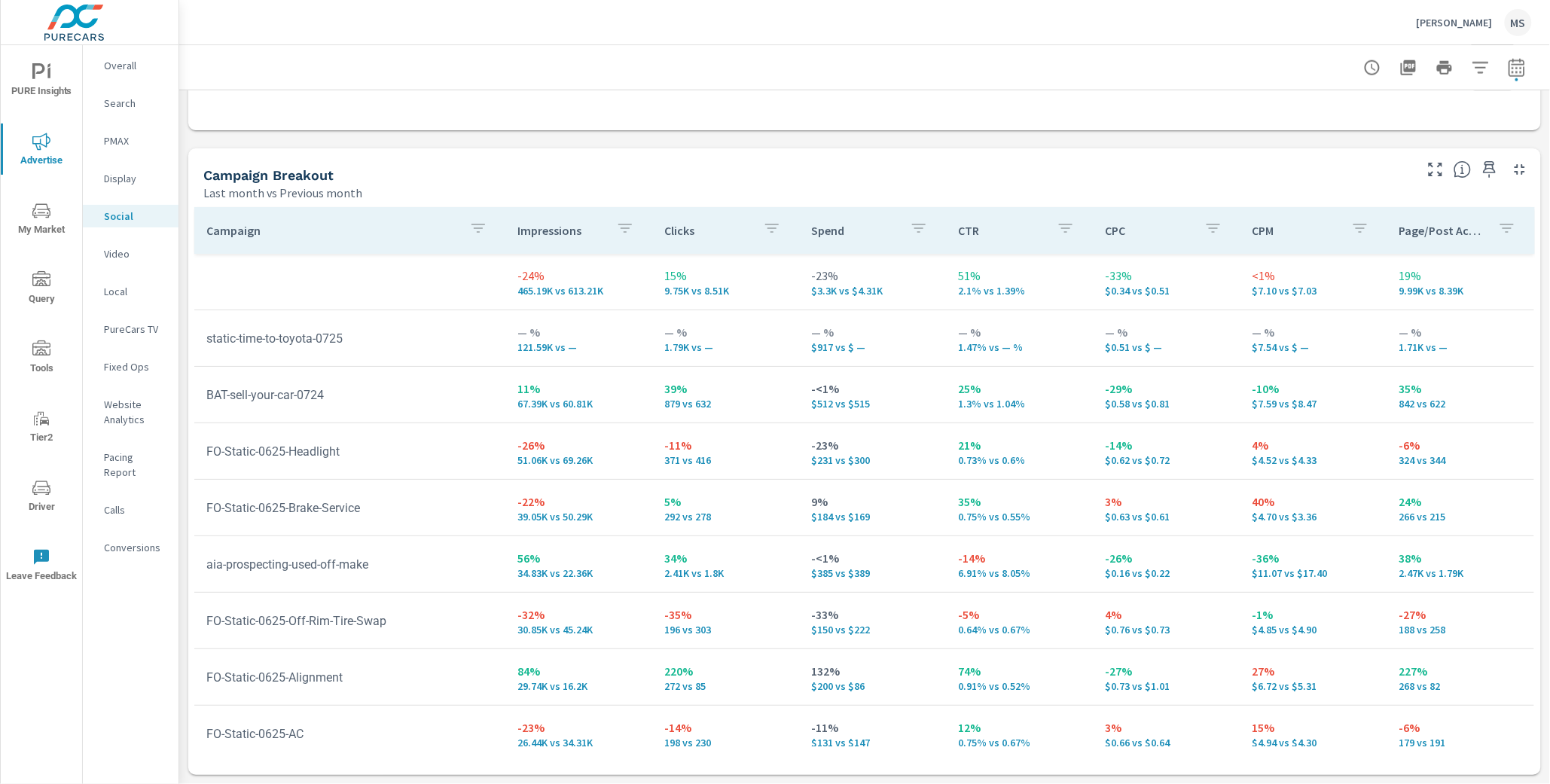
click at [125, 143] on p "PMAX" at bounding box center [135, 141] width 62 height 15
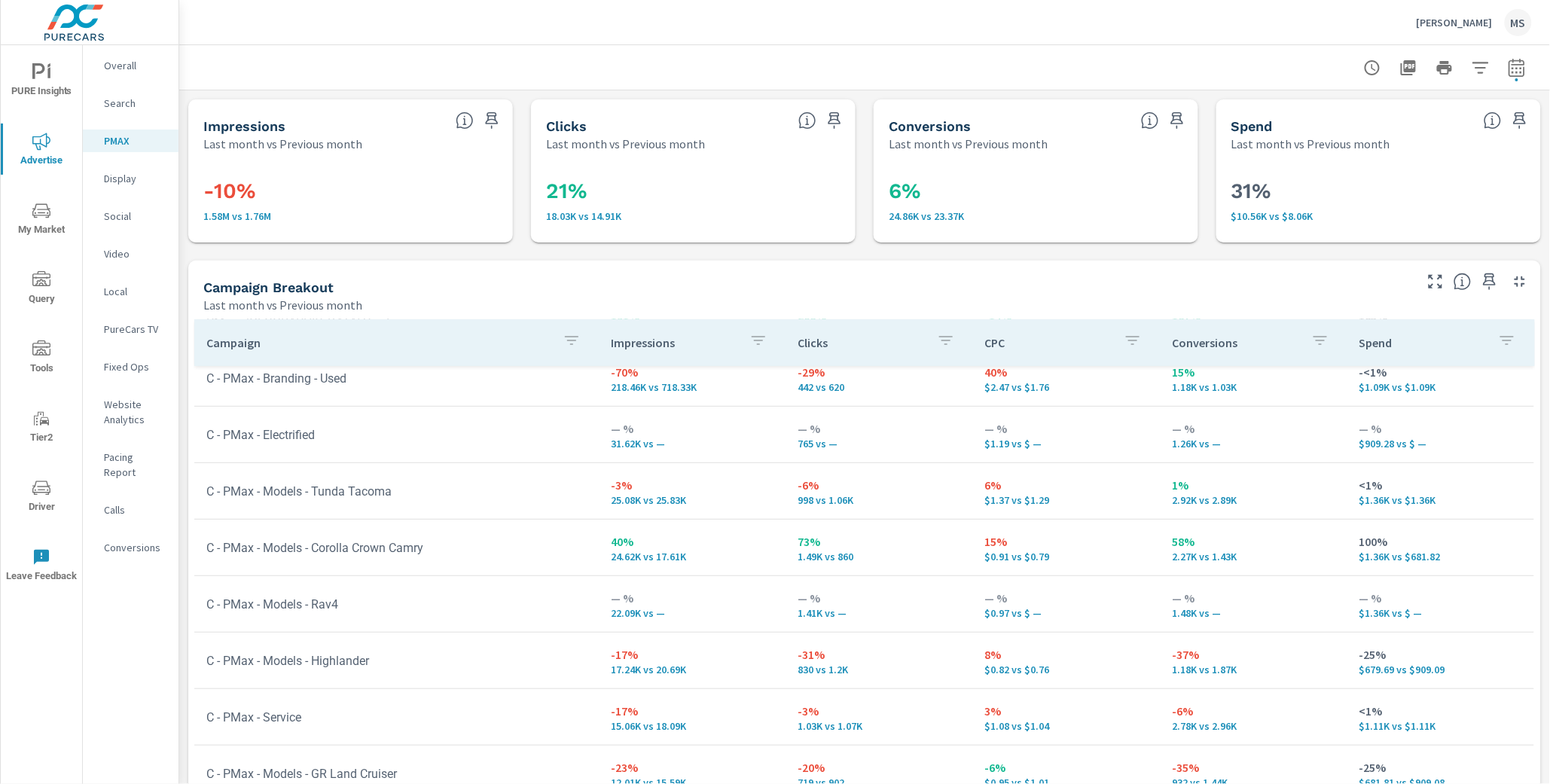
scroll to position [112, 0]
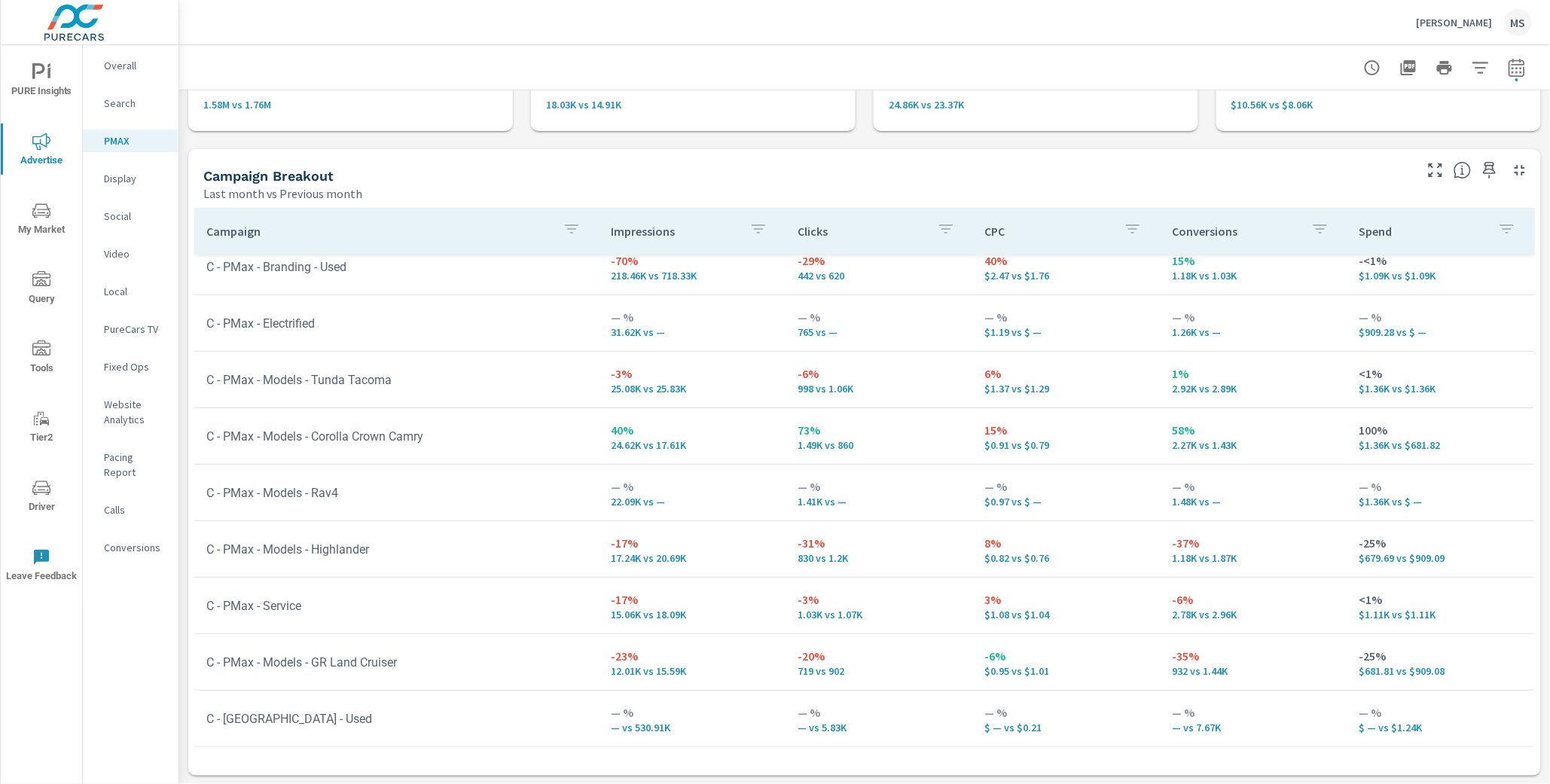
click at [41, 489] on icon "nav menu" at bounding box center [42, 489] width 7 height 1
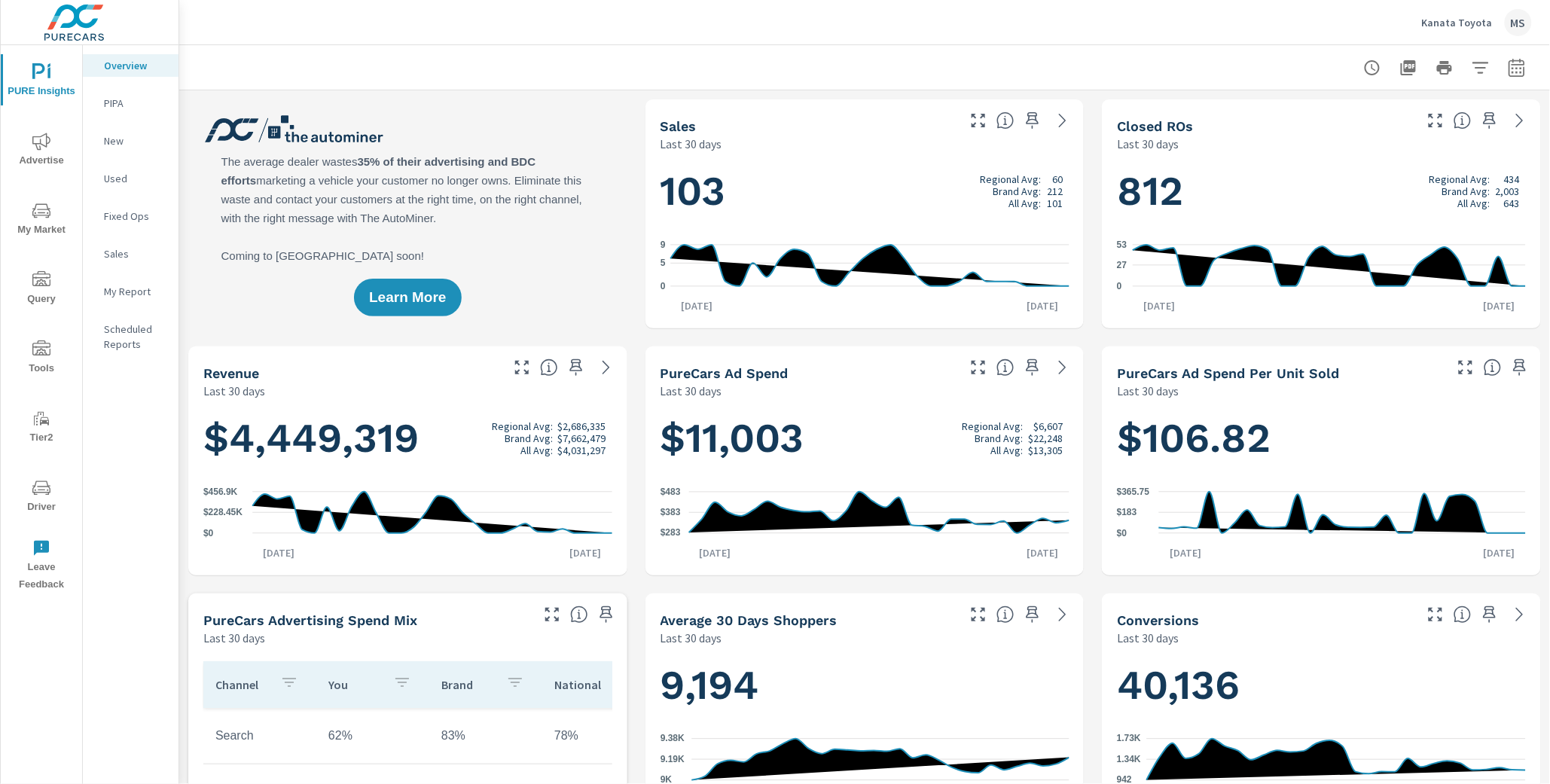
scroll to position [1, 0]
click at [1514, 69] on icon "button" at bounding box center [1517, 69] width 10 height 6
click at [1418, 130] on select "Custom Yesterday Last week Last 7 days Last 14 days Last 30 days Last 45 days L…" at bounding box center [1397, 130] width 151 height 30
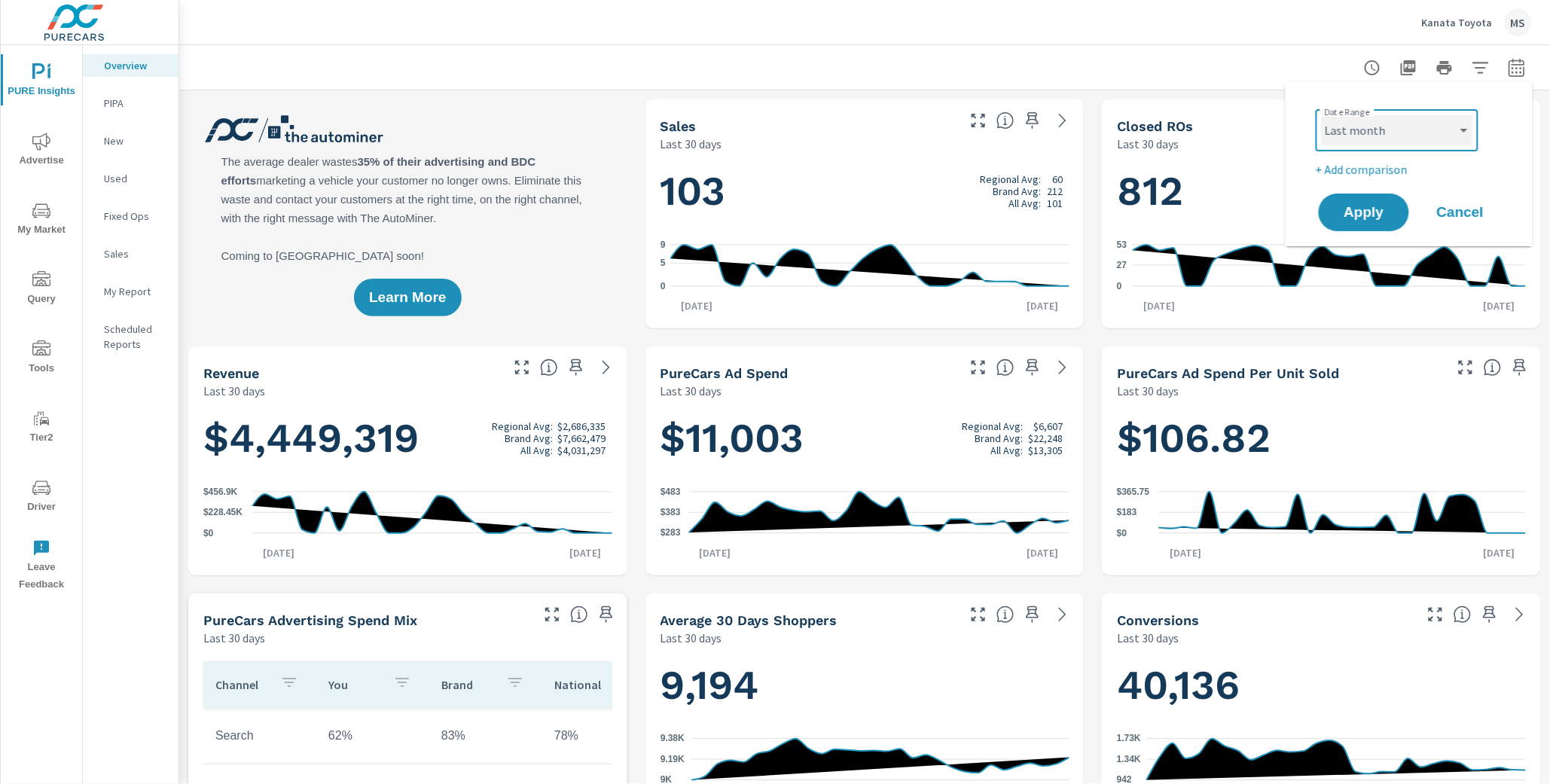
click at [1323, 115] on select "Custom Yesterday Last week Last 7 days Last 14 days Last 30 days Last 45 days L…" at bounding box center [1397, 130] width 151 height 30
select select "Last month"
click at [1361, 171] on p "+ Add comparison" at bounding box center [1413, 170] width 193 height 18
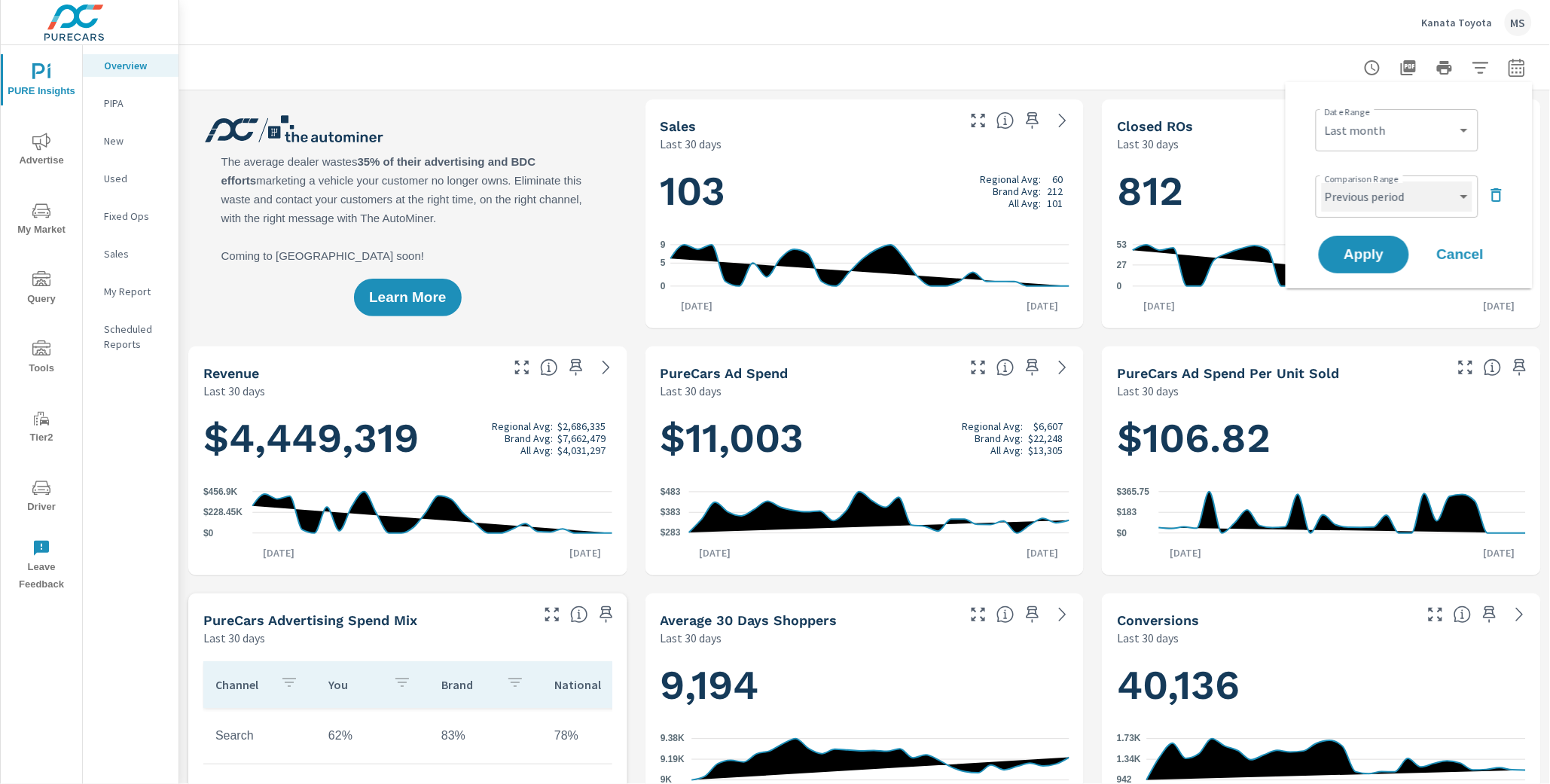
click at [1365, 199] on select "Custom Previous period Previous month Previous year" at bounding box center [1397, 196] width 151 height 30
click at [1323, 181] on select "Custom Previous period Previous month Previous year" at bounding box center [1397, 196] width 151 height 30
select select "Previous month"
click at [1365, 272] on button "Apply" at bounding box center [1364, 254] width 93 height 39
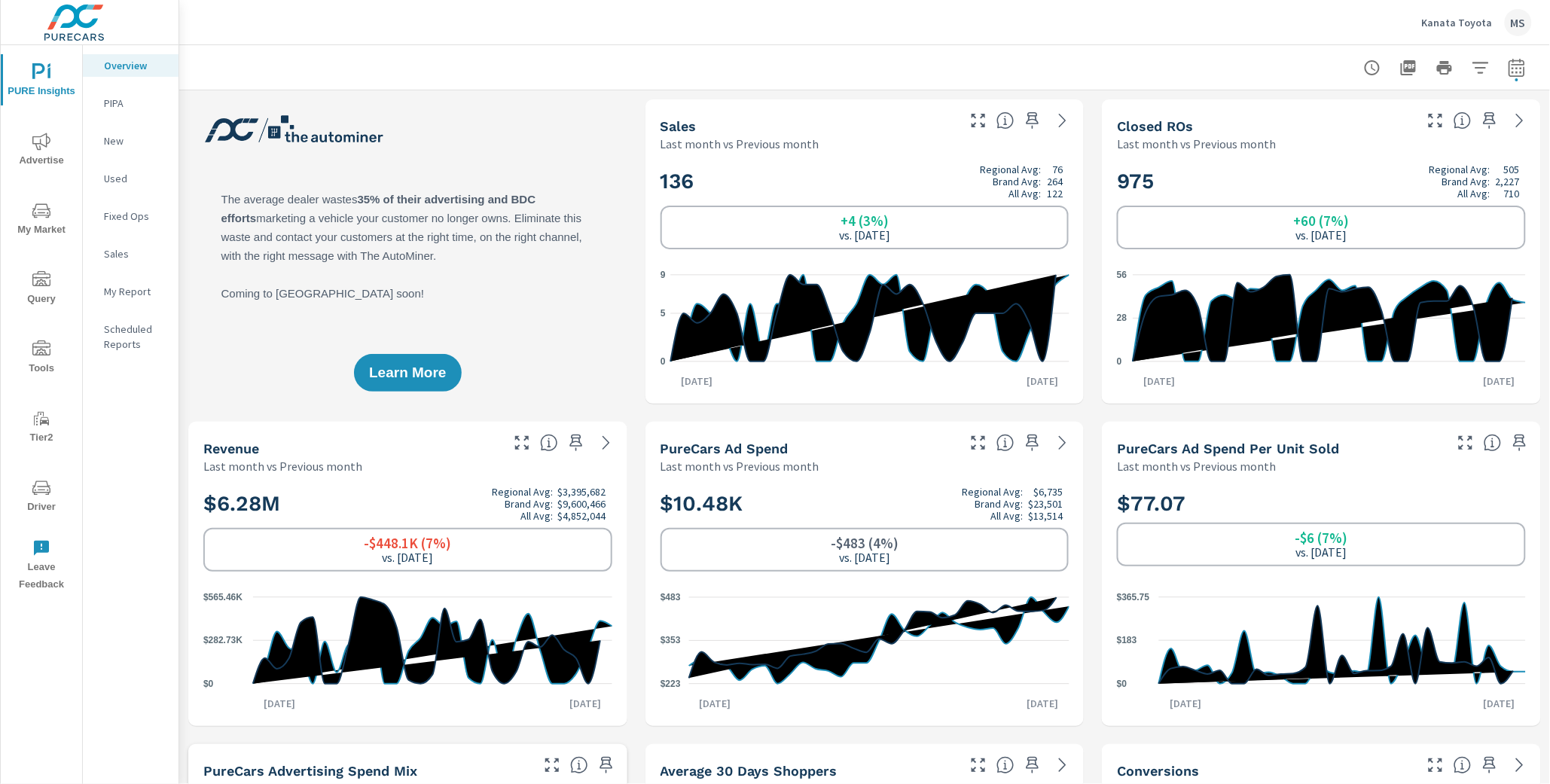
click at [42, 151] on span "Advertise" at bounding box center [42, 151] width 72 height 37
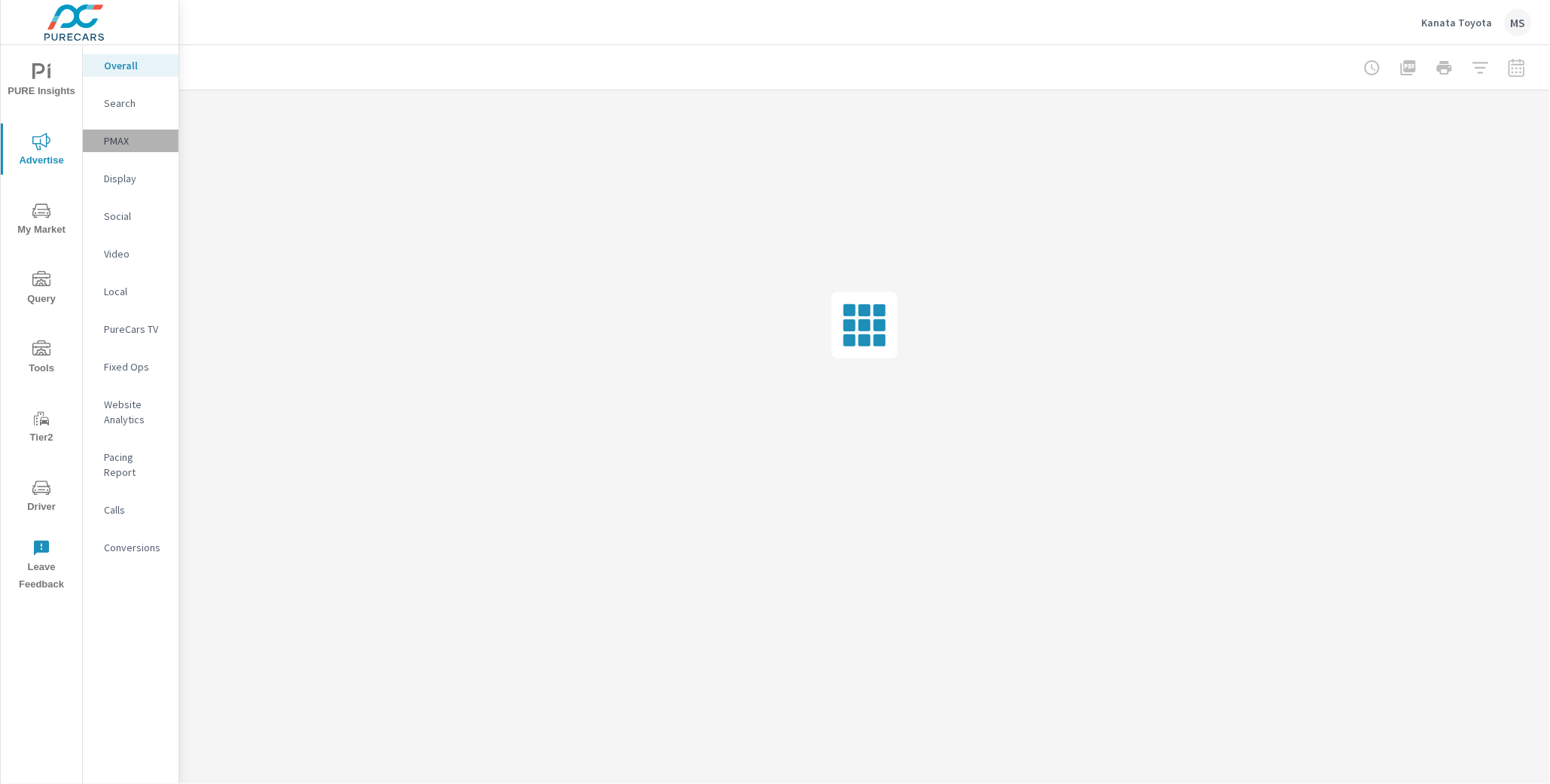
click at [123, 143] on p "PMAX" at bounding box center [135, 141] width 62 height 15
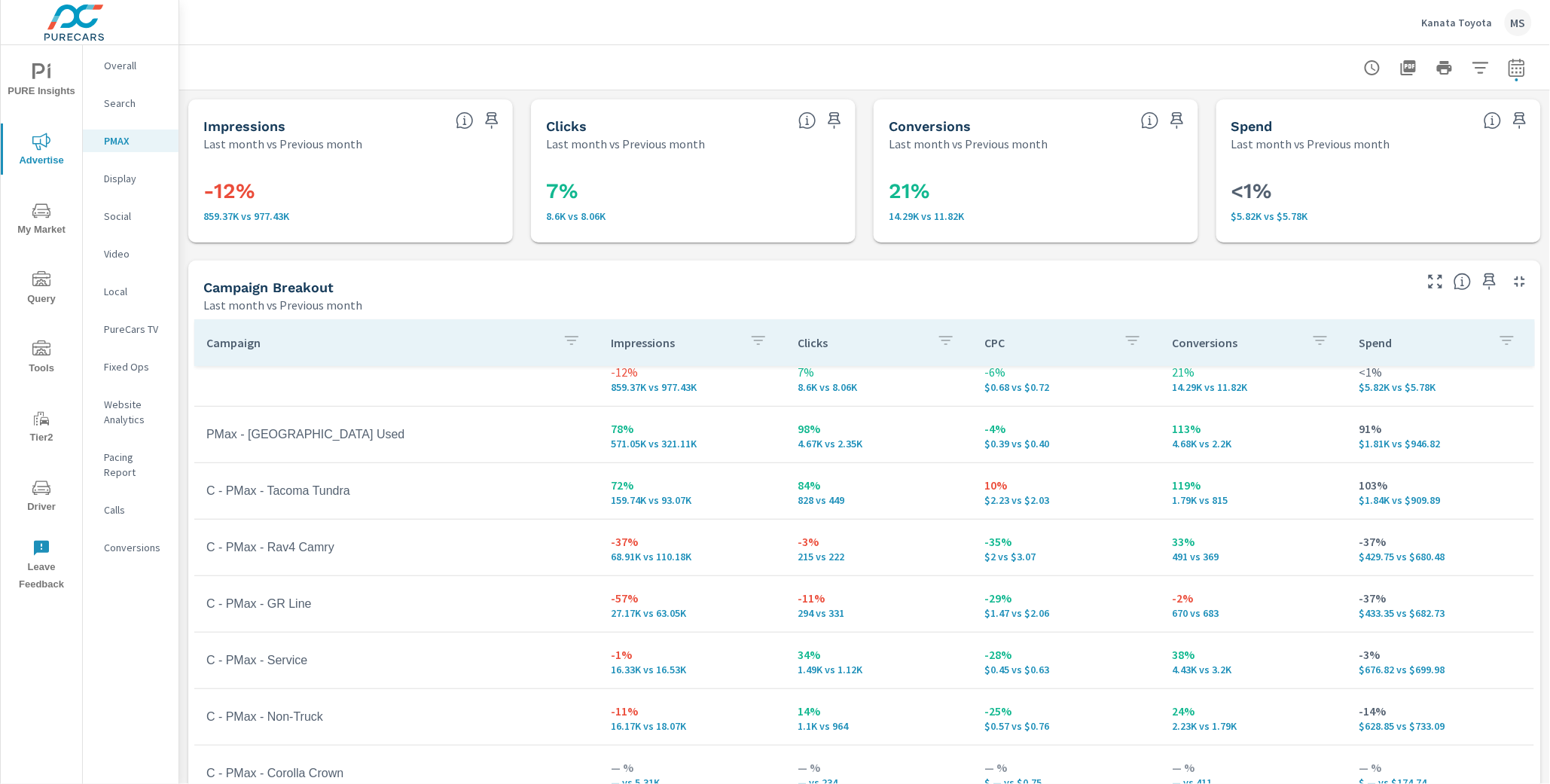
scroll to position [112, 0]
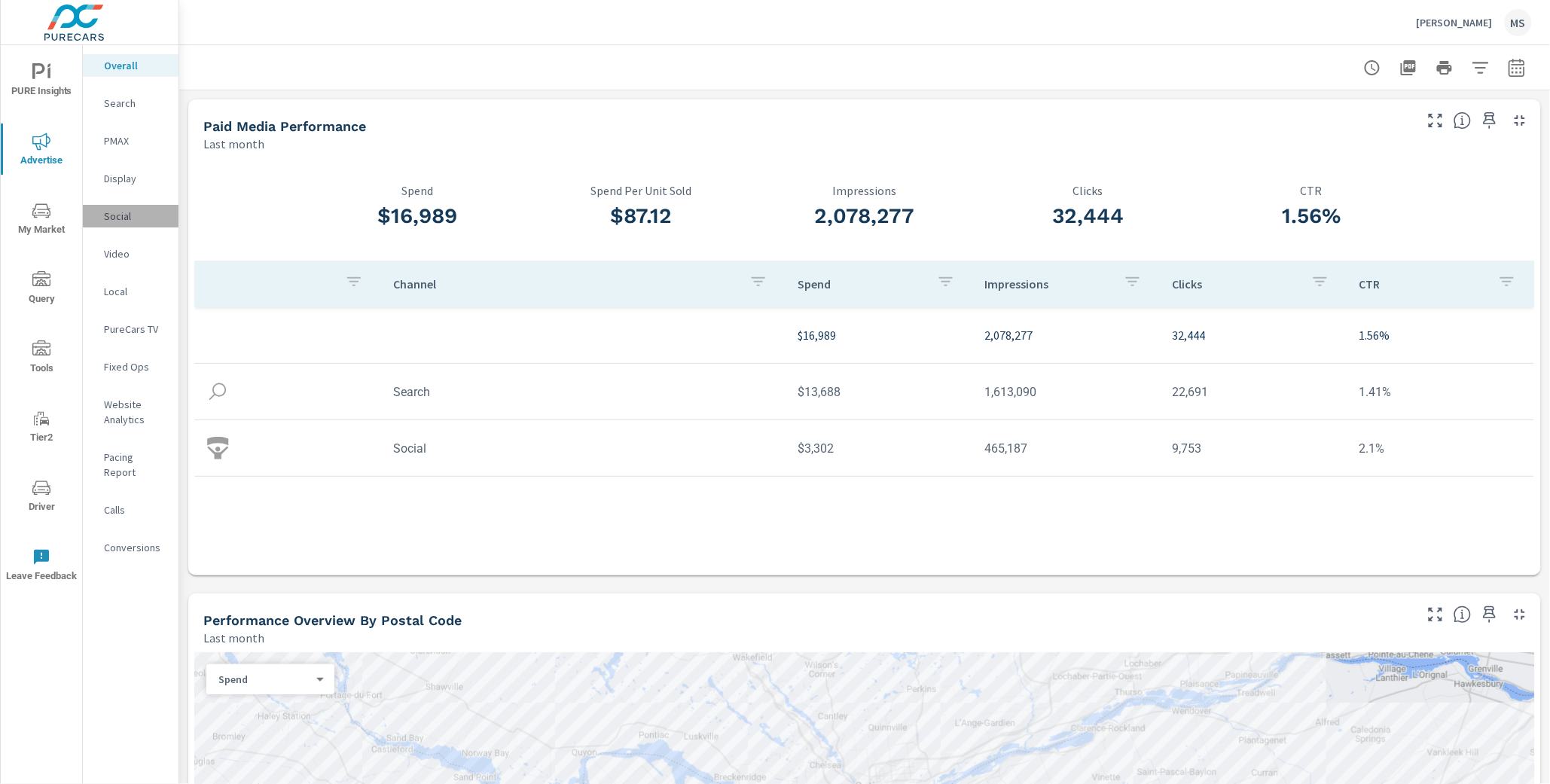
click at [117, 217] on p "Social" at bounding box center [135, 216] width 62 height 15
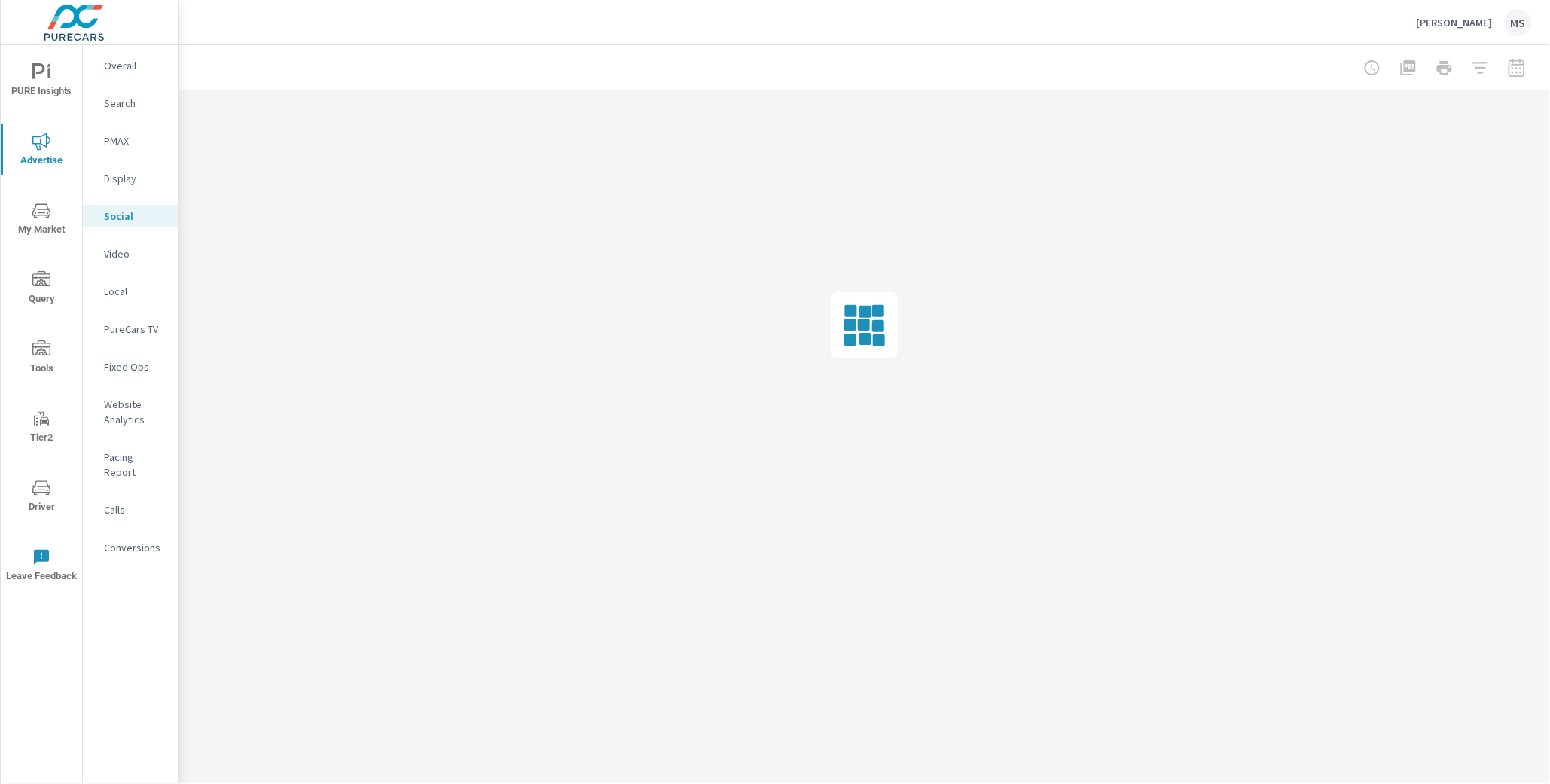
click at [107, 144] on p "PMAX" at bounding box center [135, 141] width 62 height 15
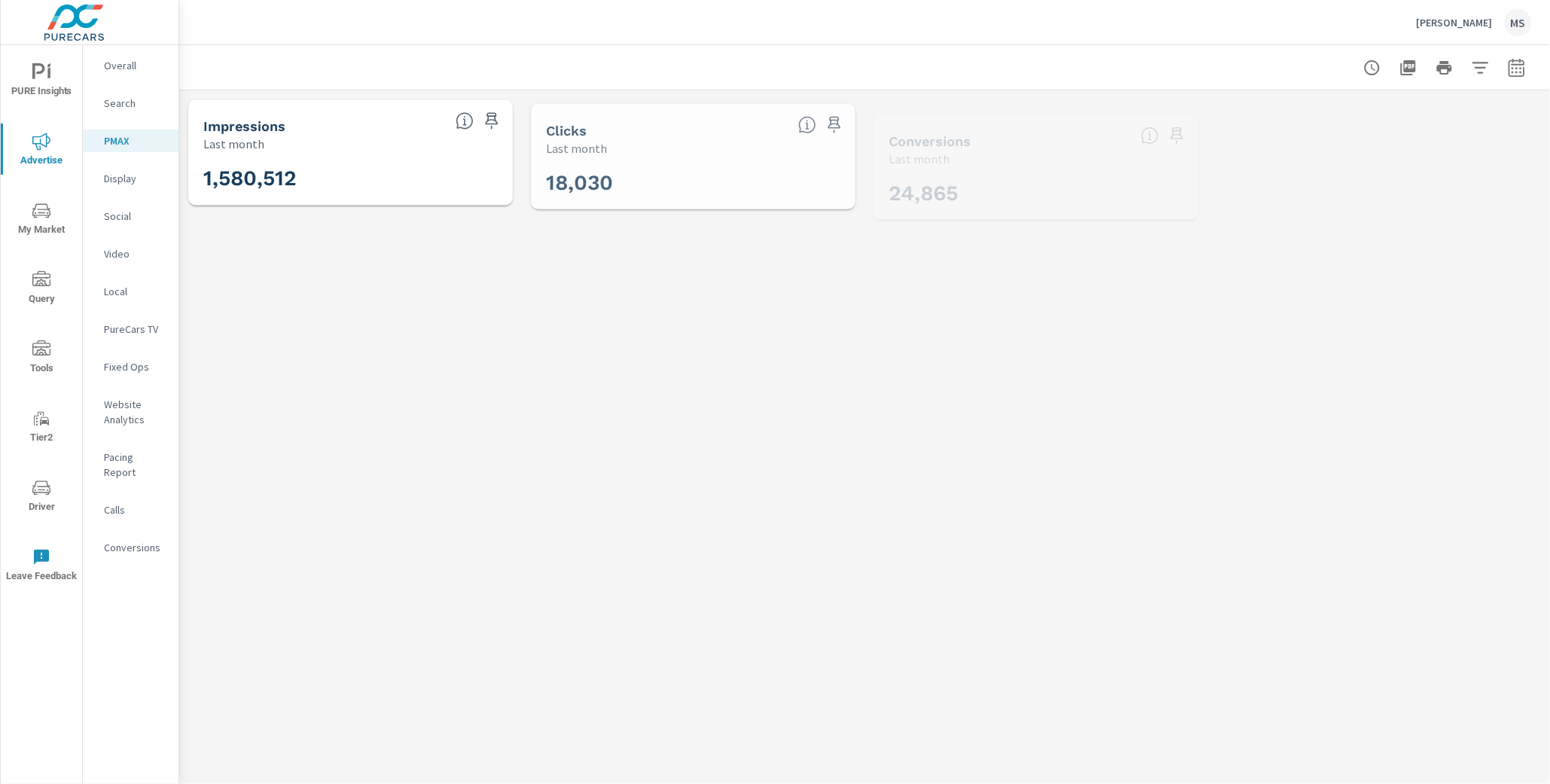
scroll to position [113, 0]
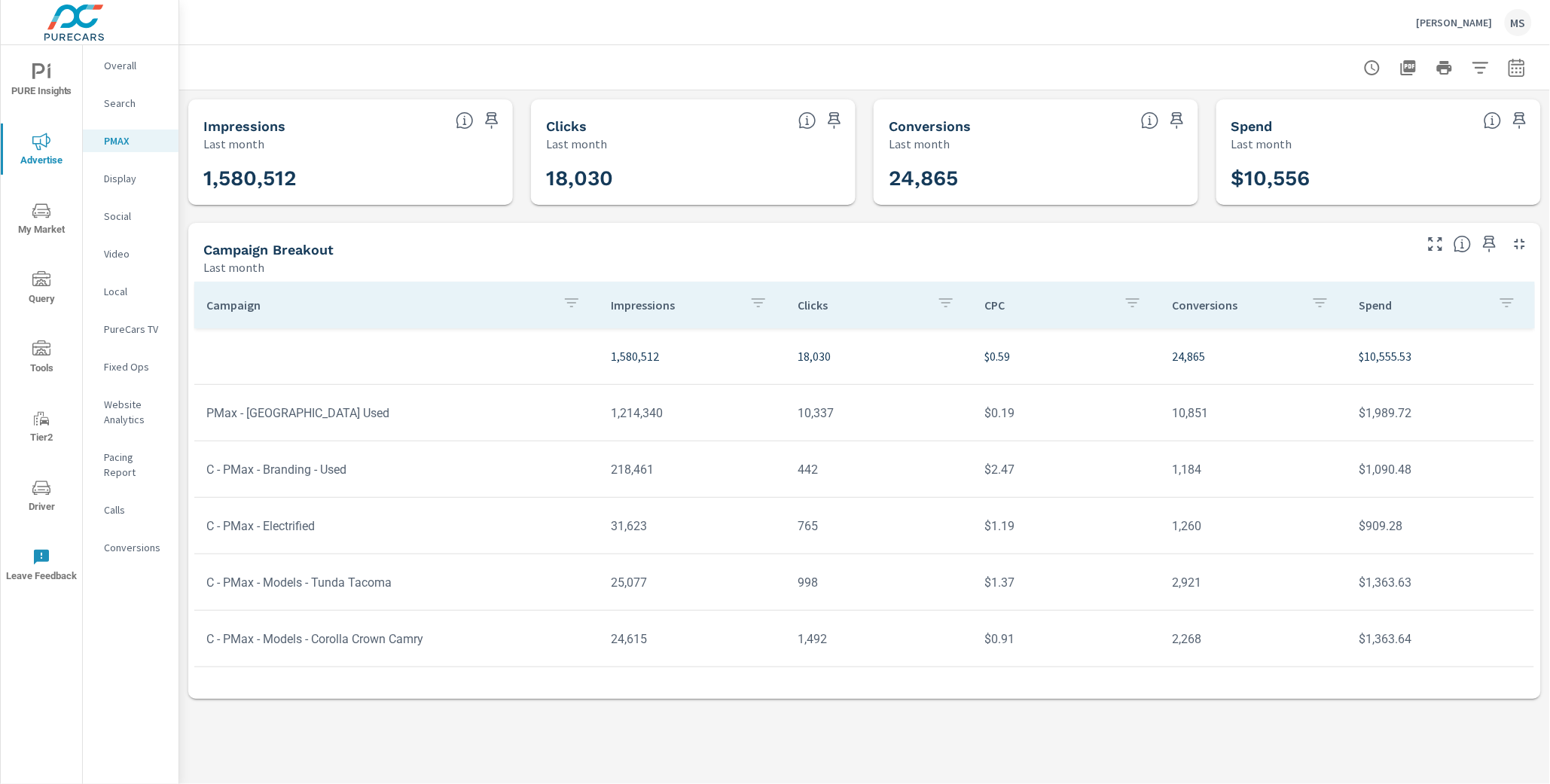
click at [37, 483] on icon "nav menu" at bounding box center [42, 488] width 18 height 18
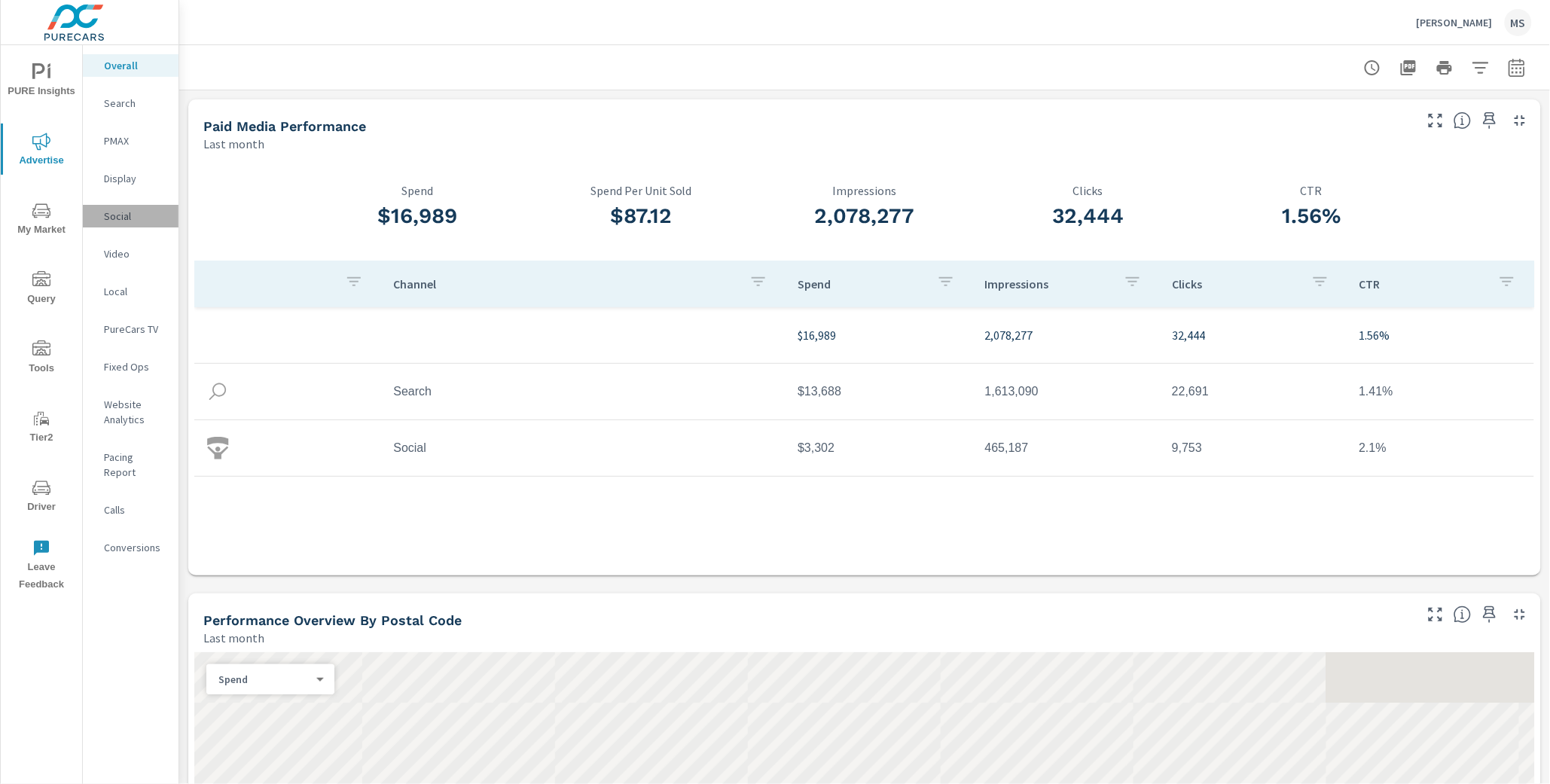
click at [115, 208] on p "Social" at bounding box center [135, 216] width 62 height 15
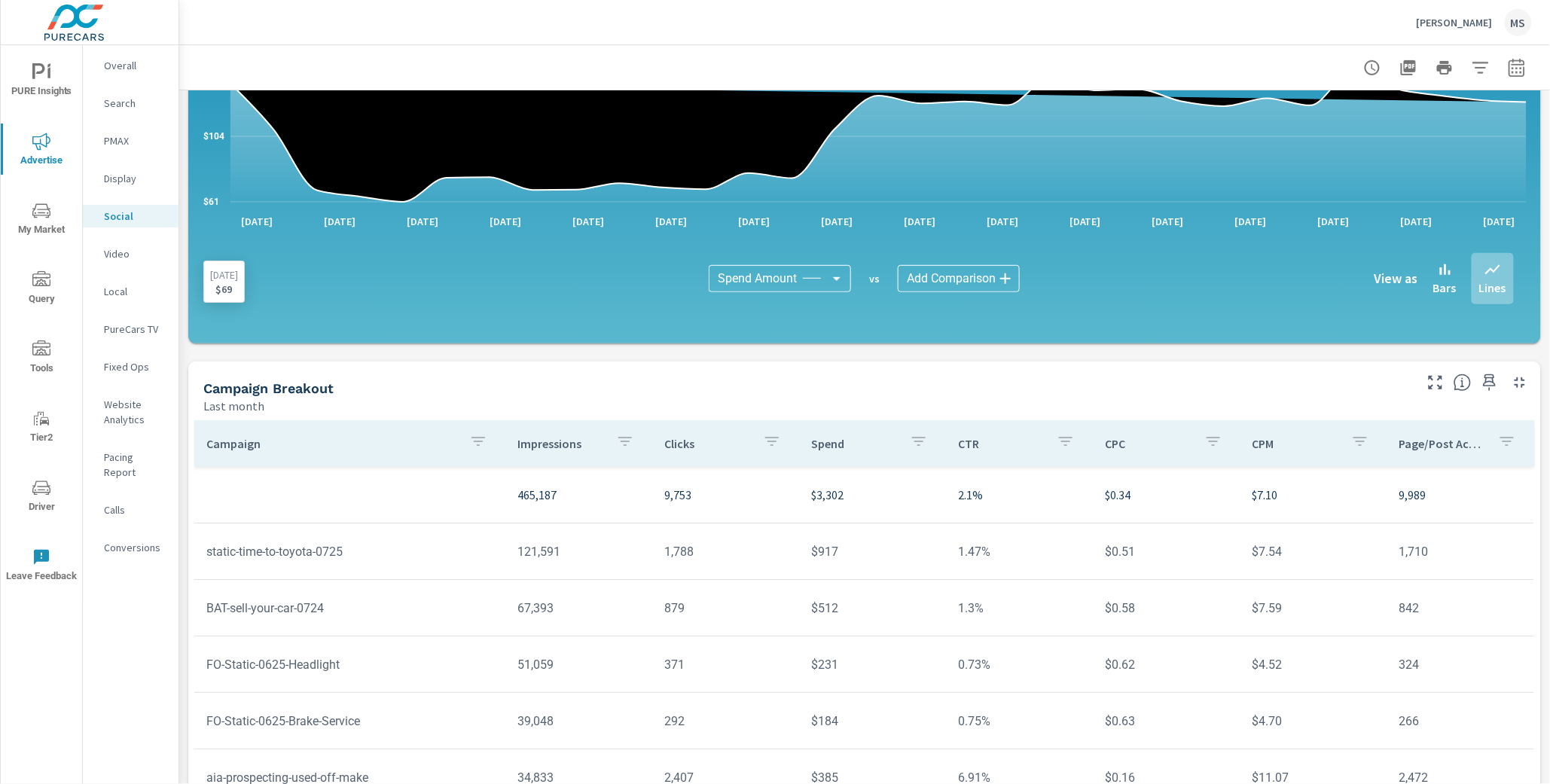
scroll to position [246, 0]
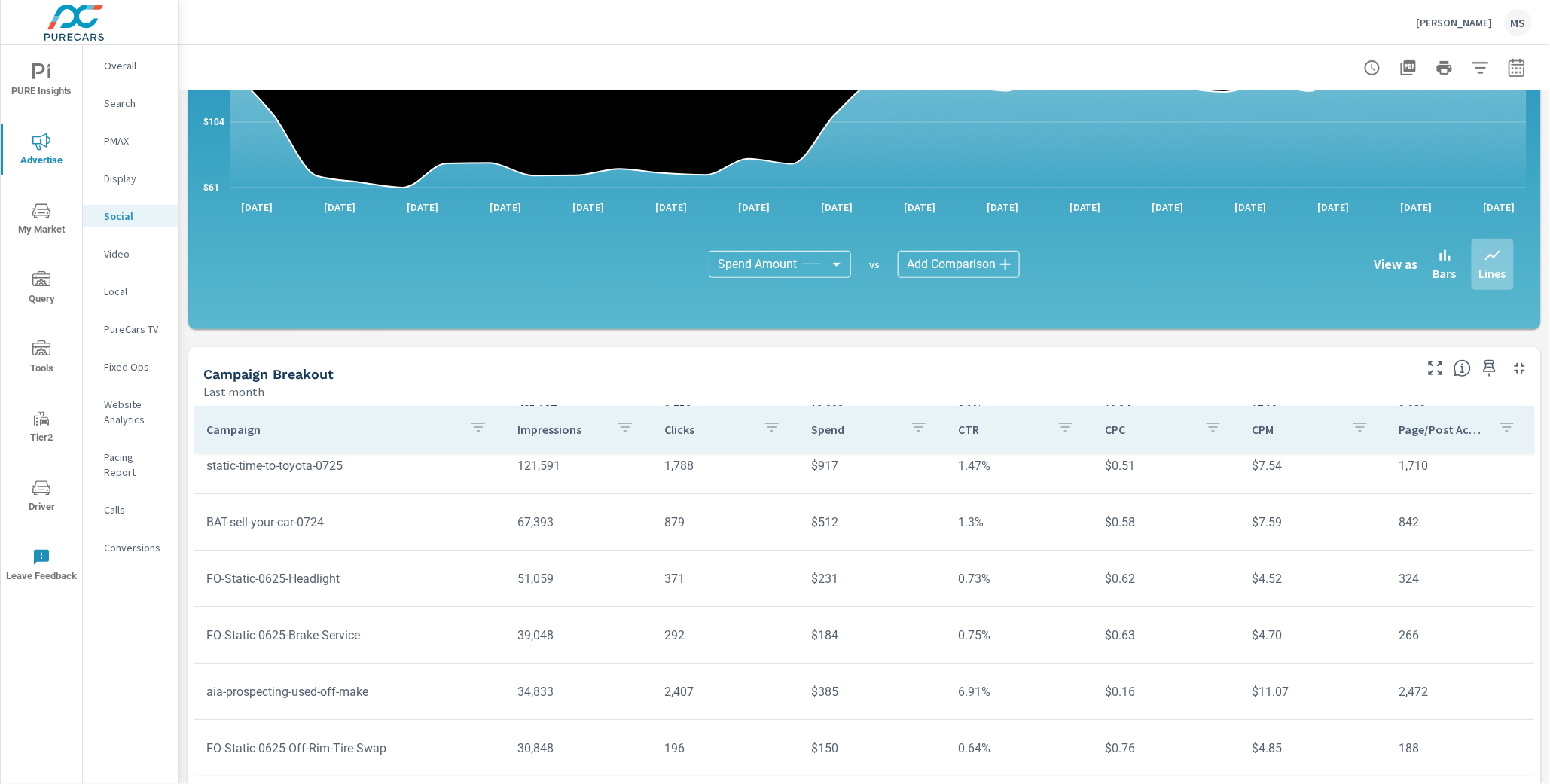
scroll to position [77, 0]
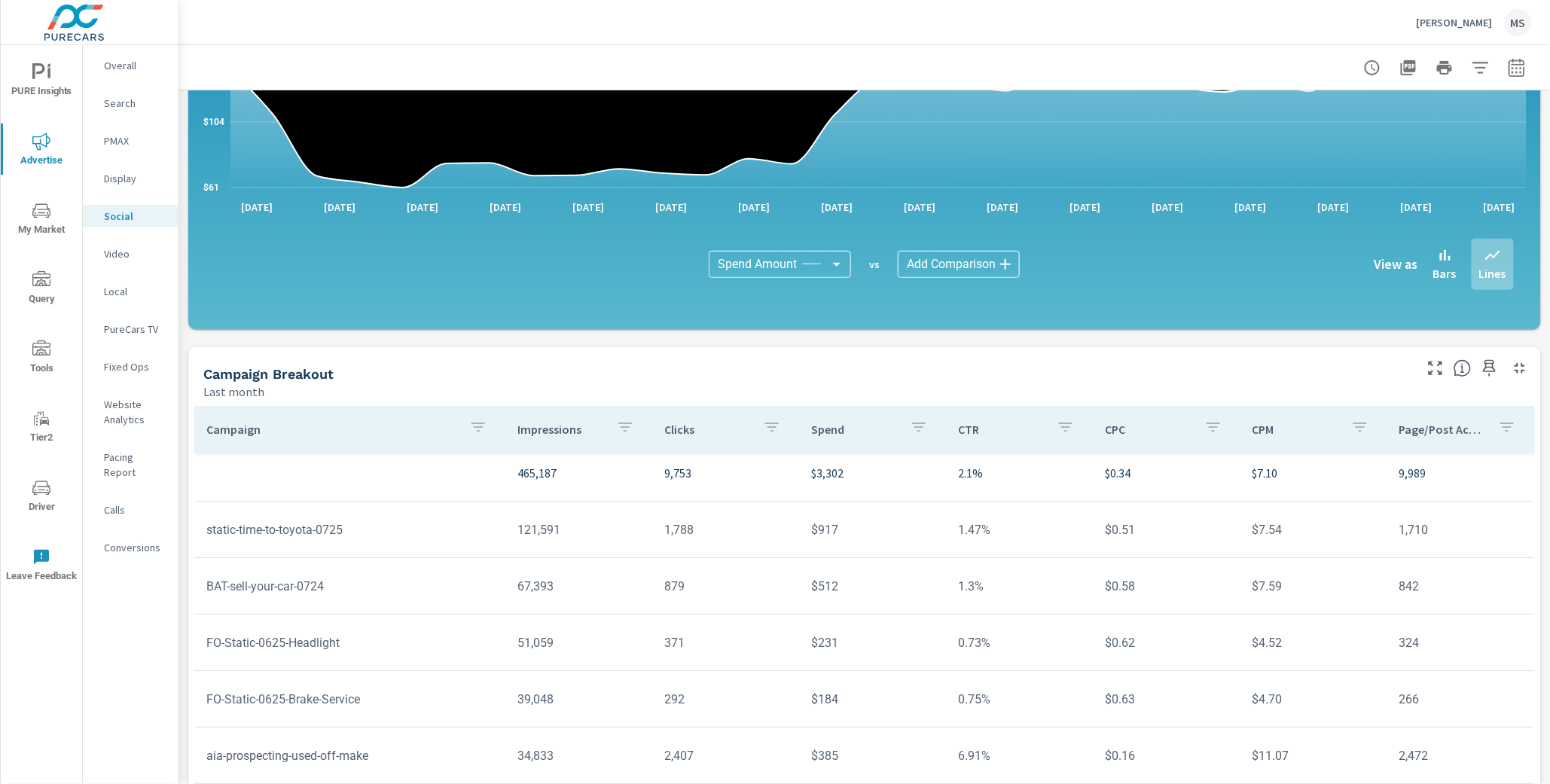
scroll to position [4, 0]
click at [1512, 65] on icon "button" at bounding box center [1518, 68] width 18 height 18
select select "Last month"
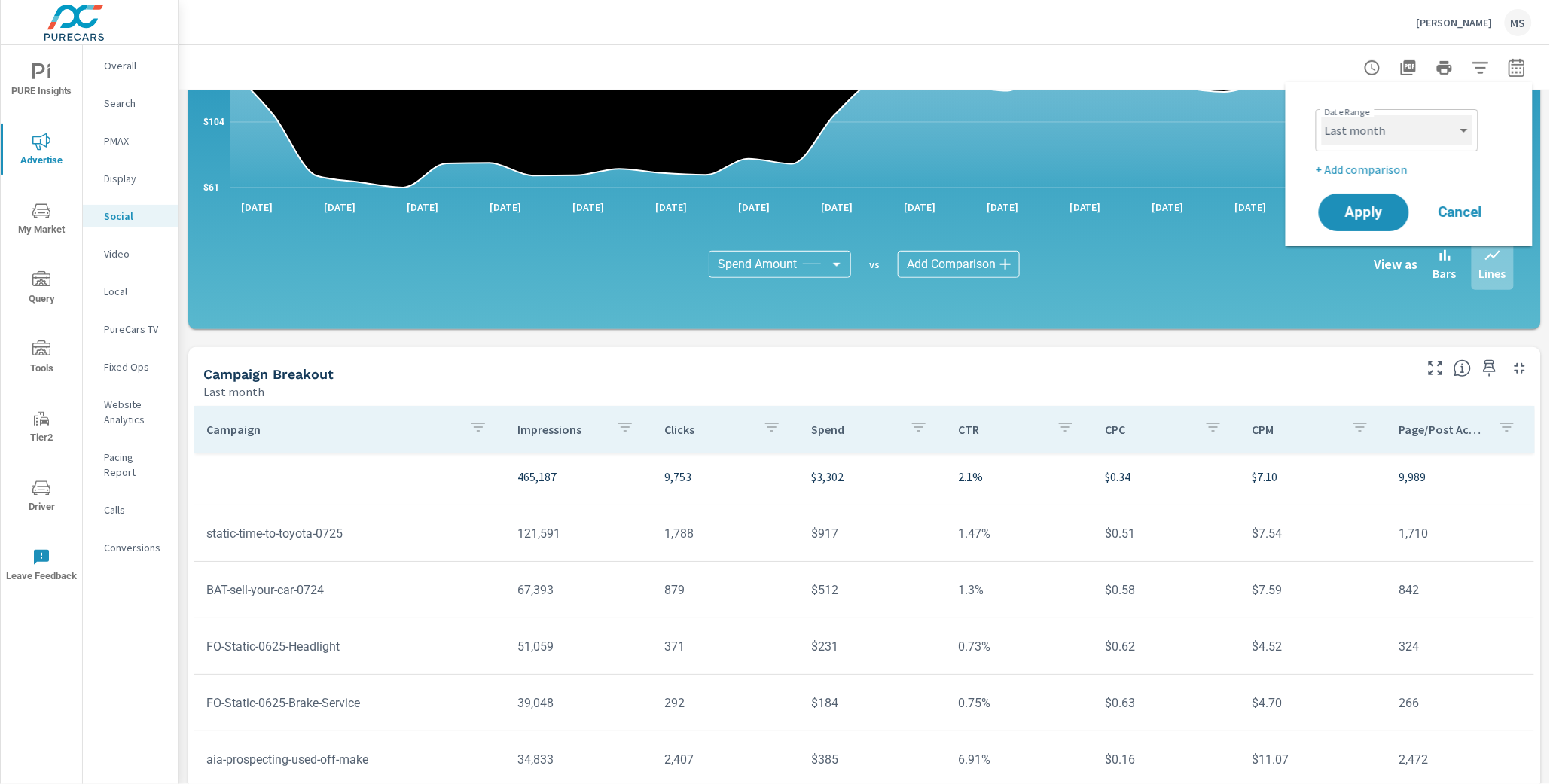
click at [1377, 123] on select "Custom Yesterday Last week Last 7 days Last 14 days Last 30 days Last 45 days L…" at bounding box center [1397, 130] width 151 height 30
click at [1372, 166] on p "+ Add comparison" at bounding box center [1413, 170] width 193 height 18
select select "Previous period"
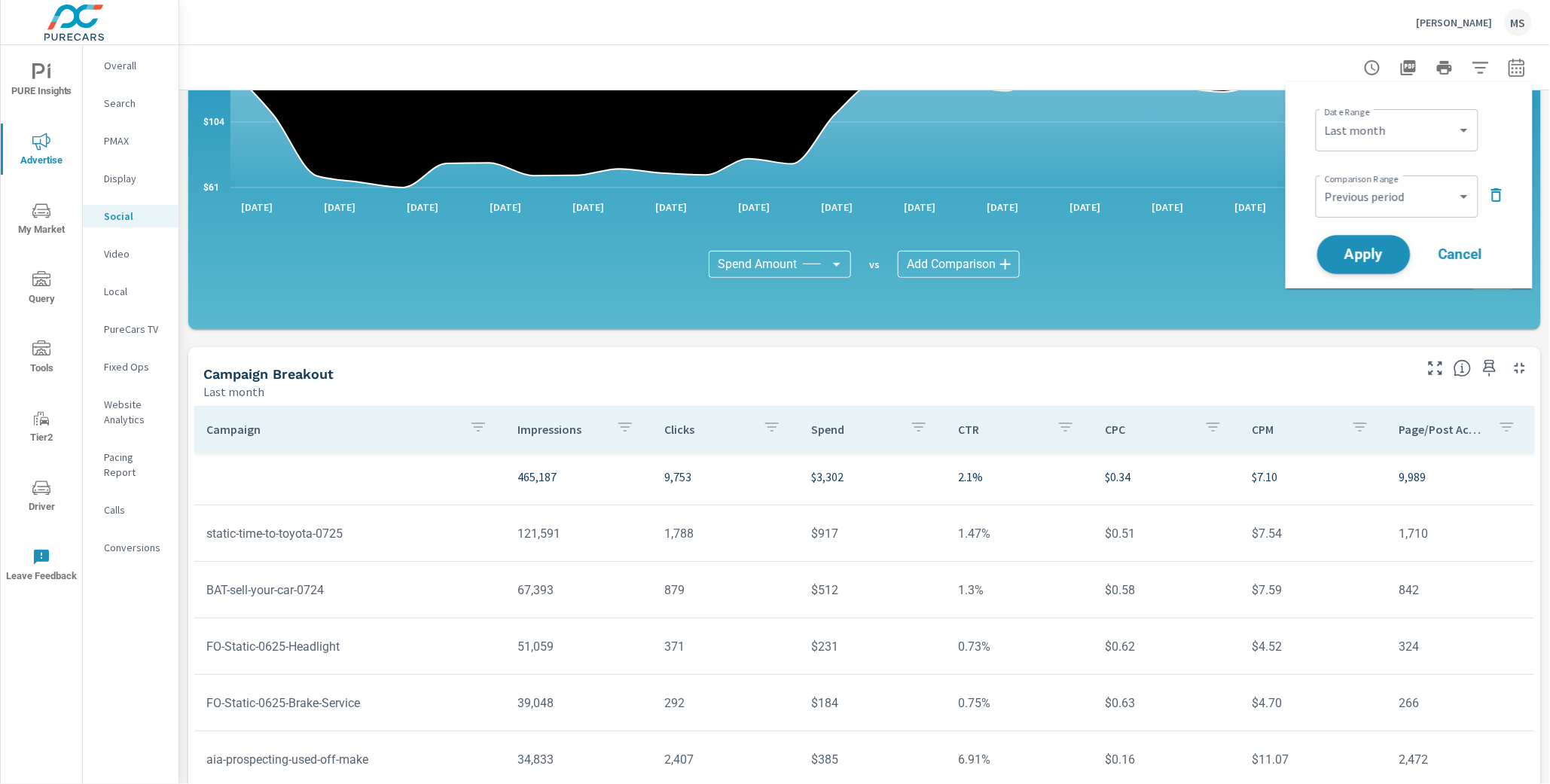
click at [1378, 243] on button "Apply" at bounding box center [1364, 254] width 93 height 39
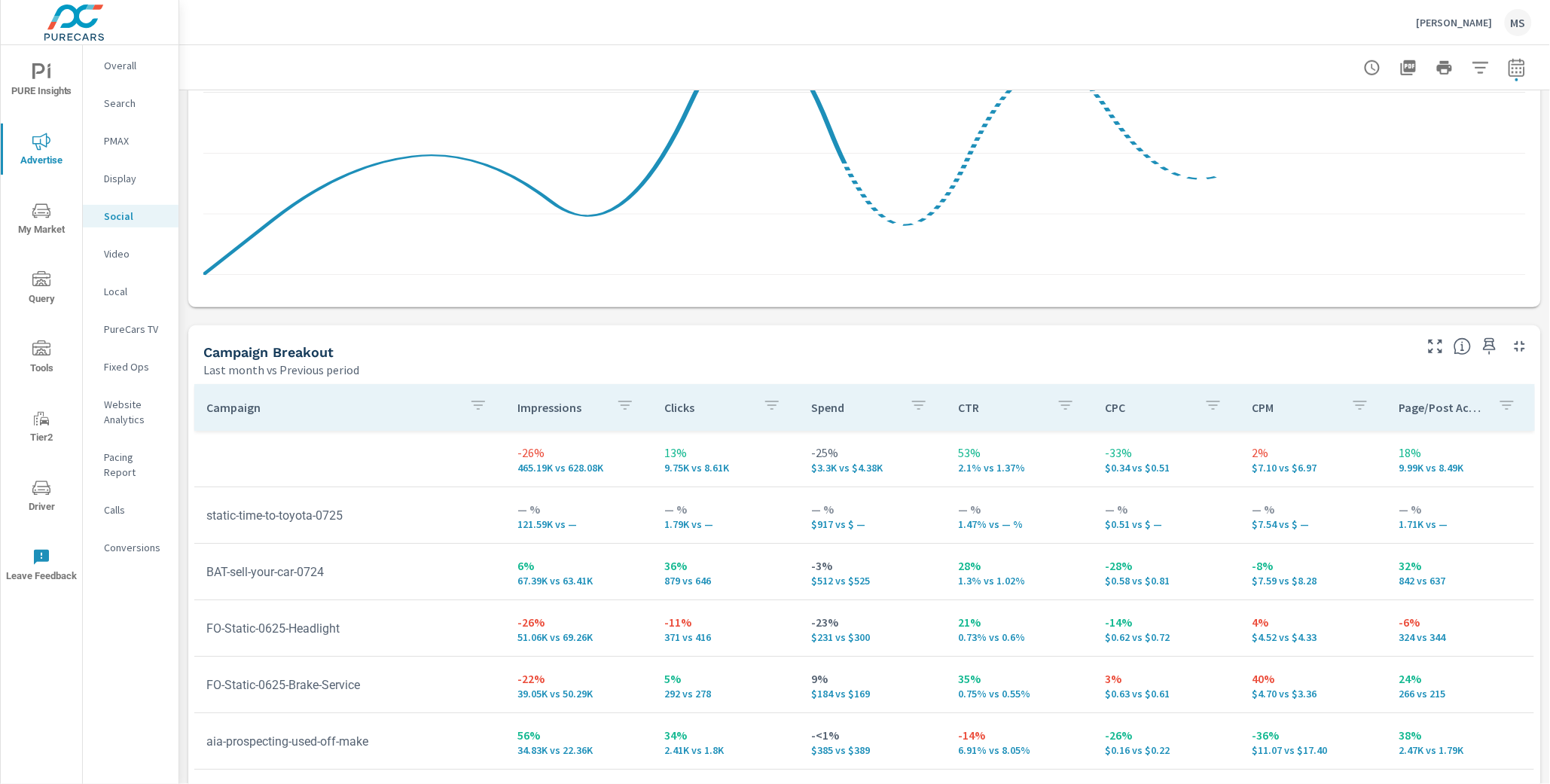
scroll to position [440, 0]
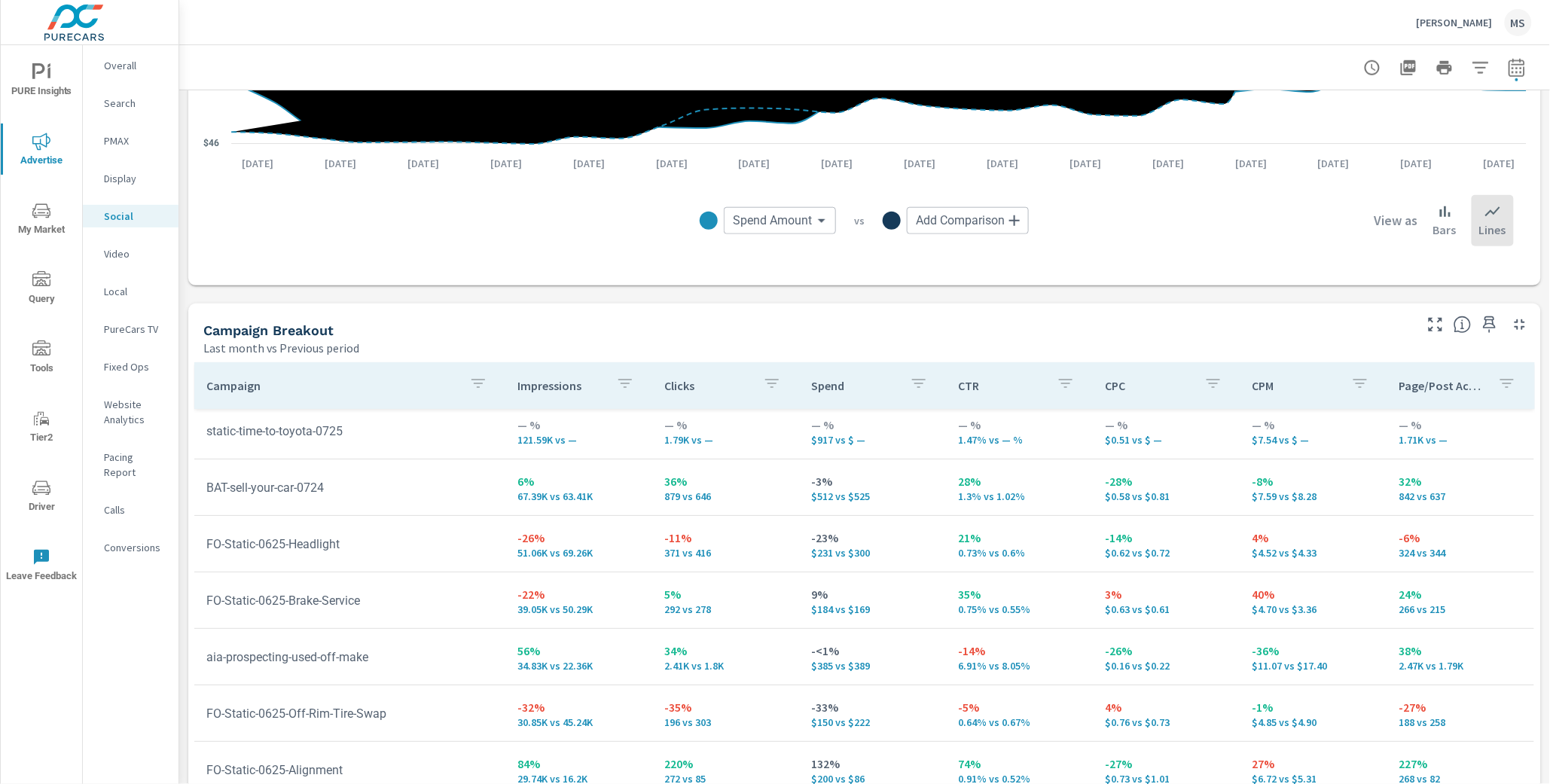
scroll to position [57, 0]
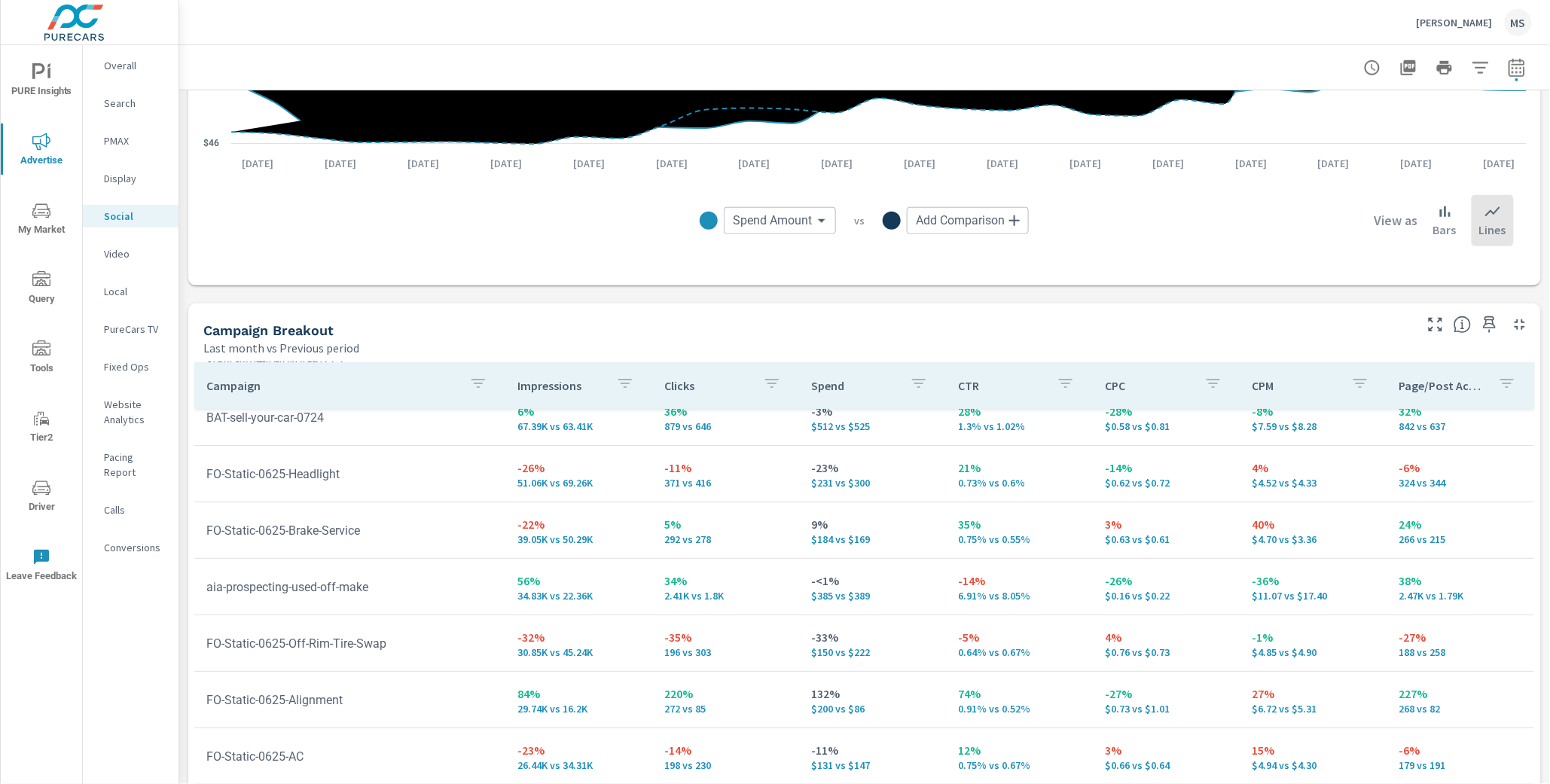
scroll to position [164, 0]
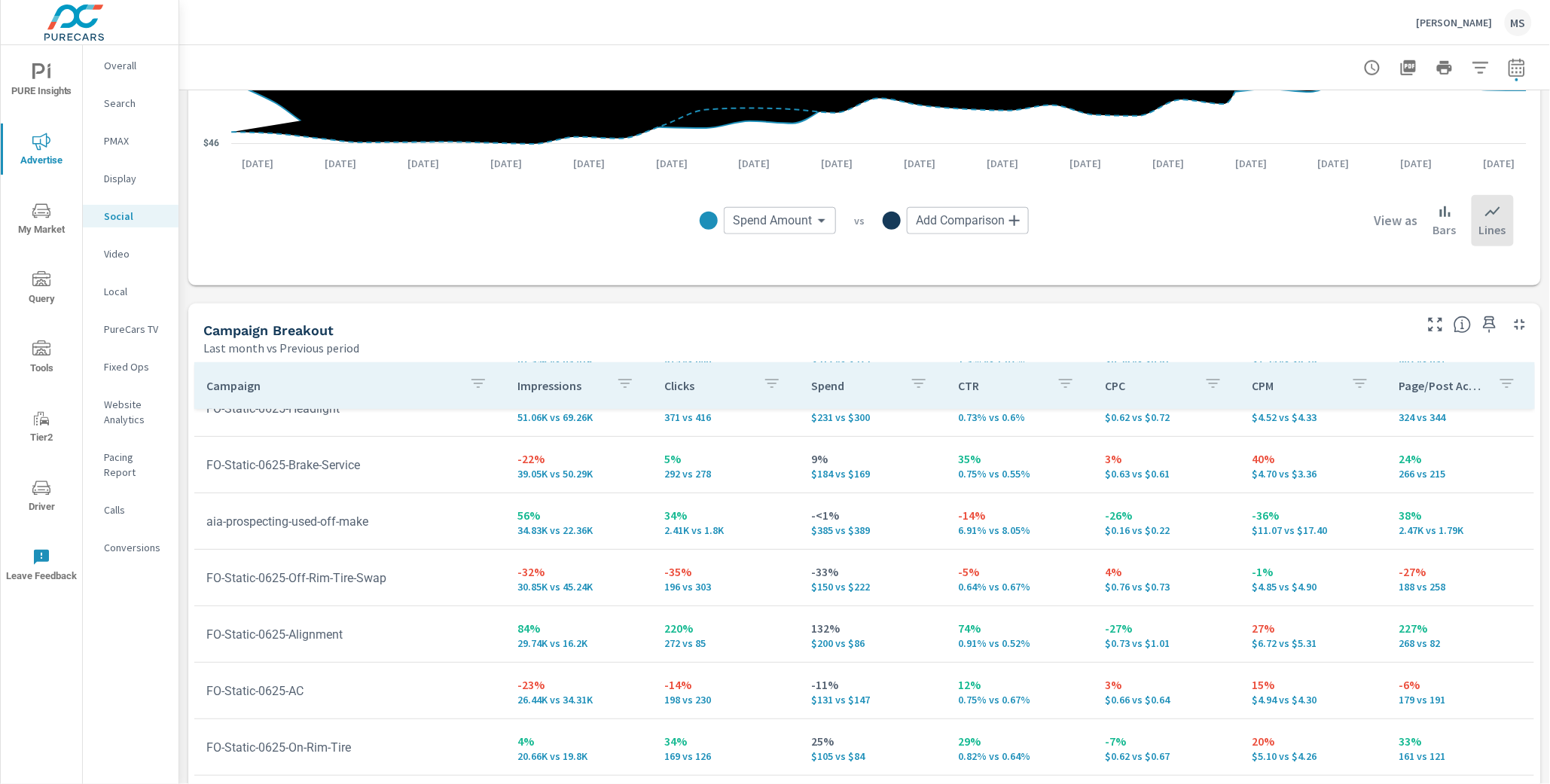
scroll to position [209, 0]
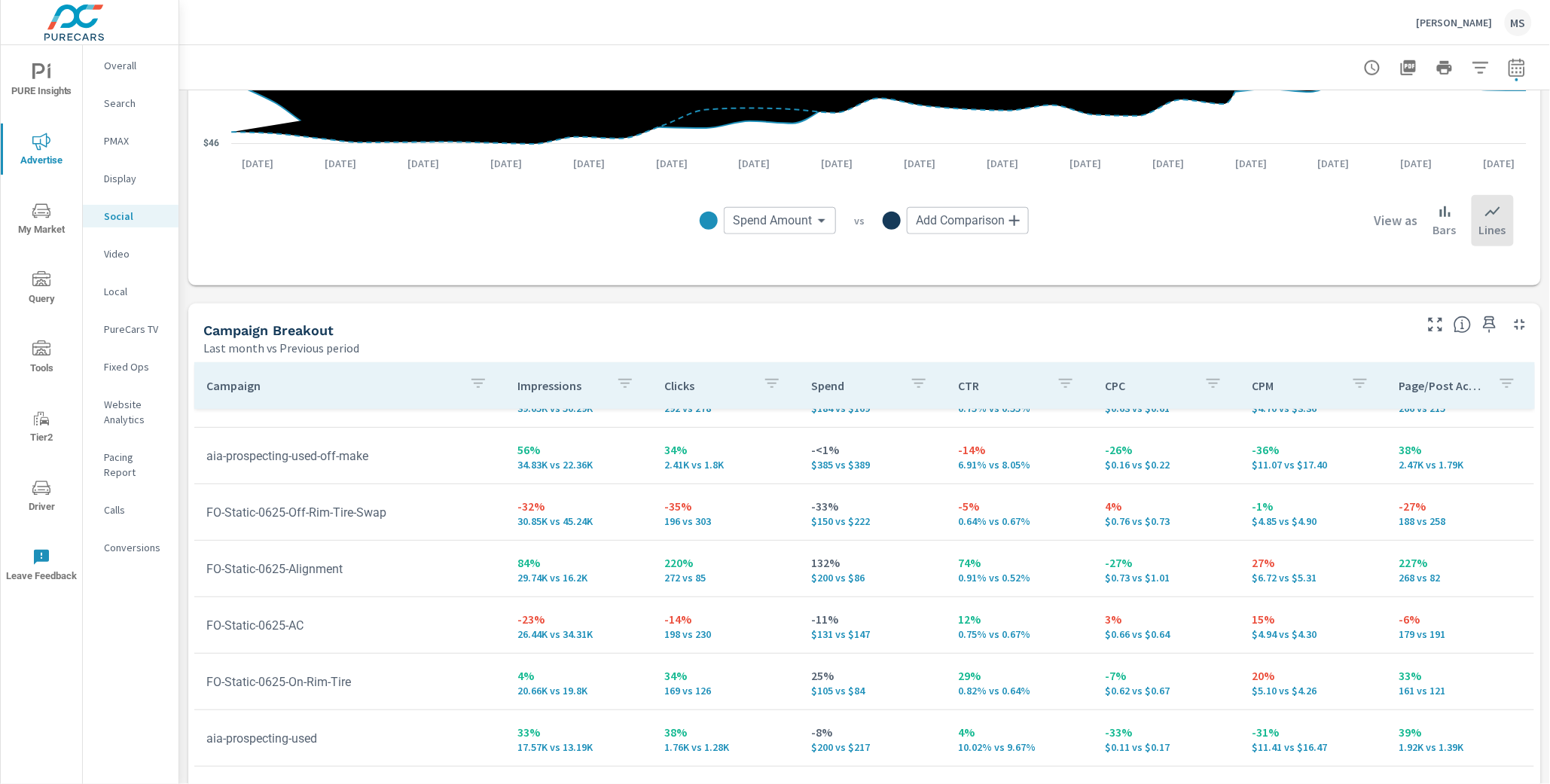
scroll to position [265, 0]
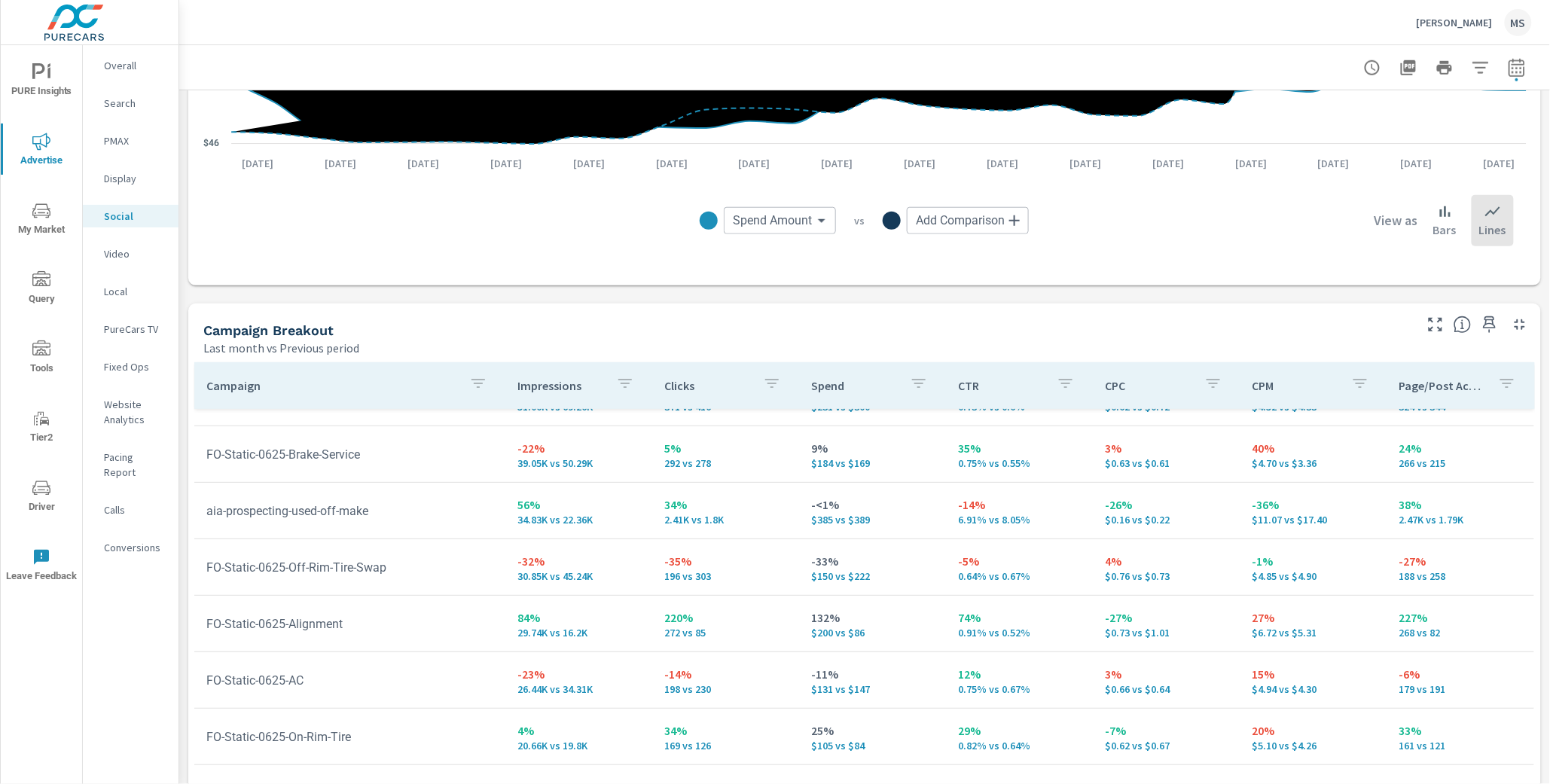
scroll to position [198, 0]
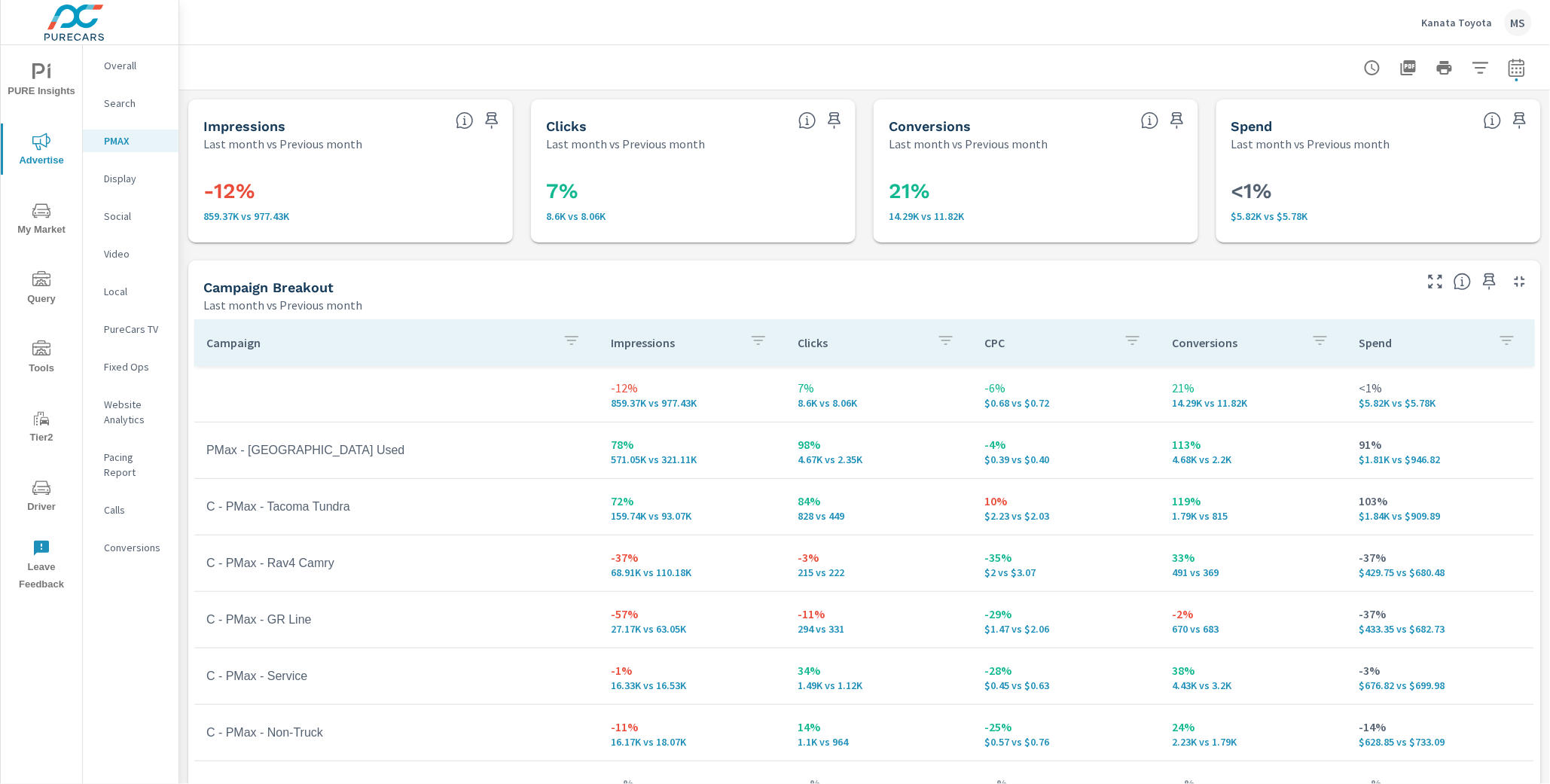
scroll to position [16, 0]
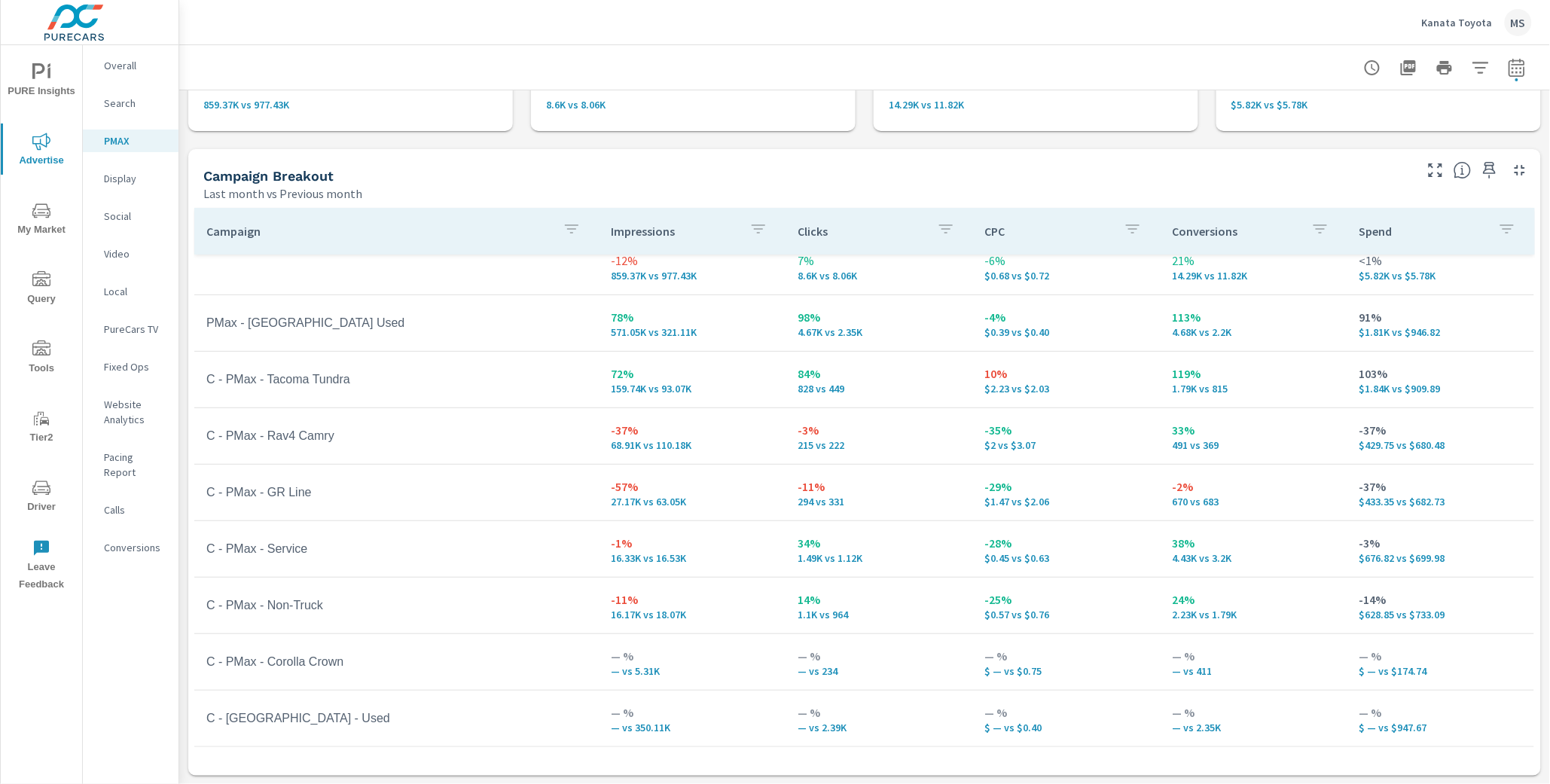
click at [112, 462] on p "Pacing Report" at bounding box center [135, 464] width 62 height 30
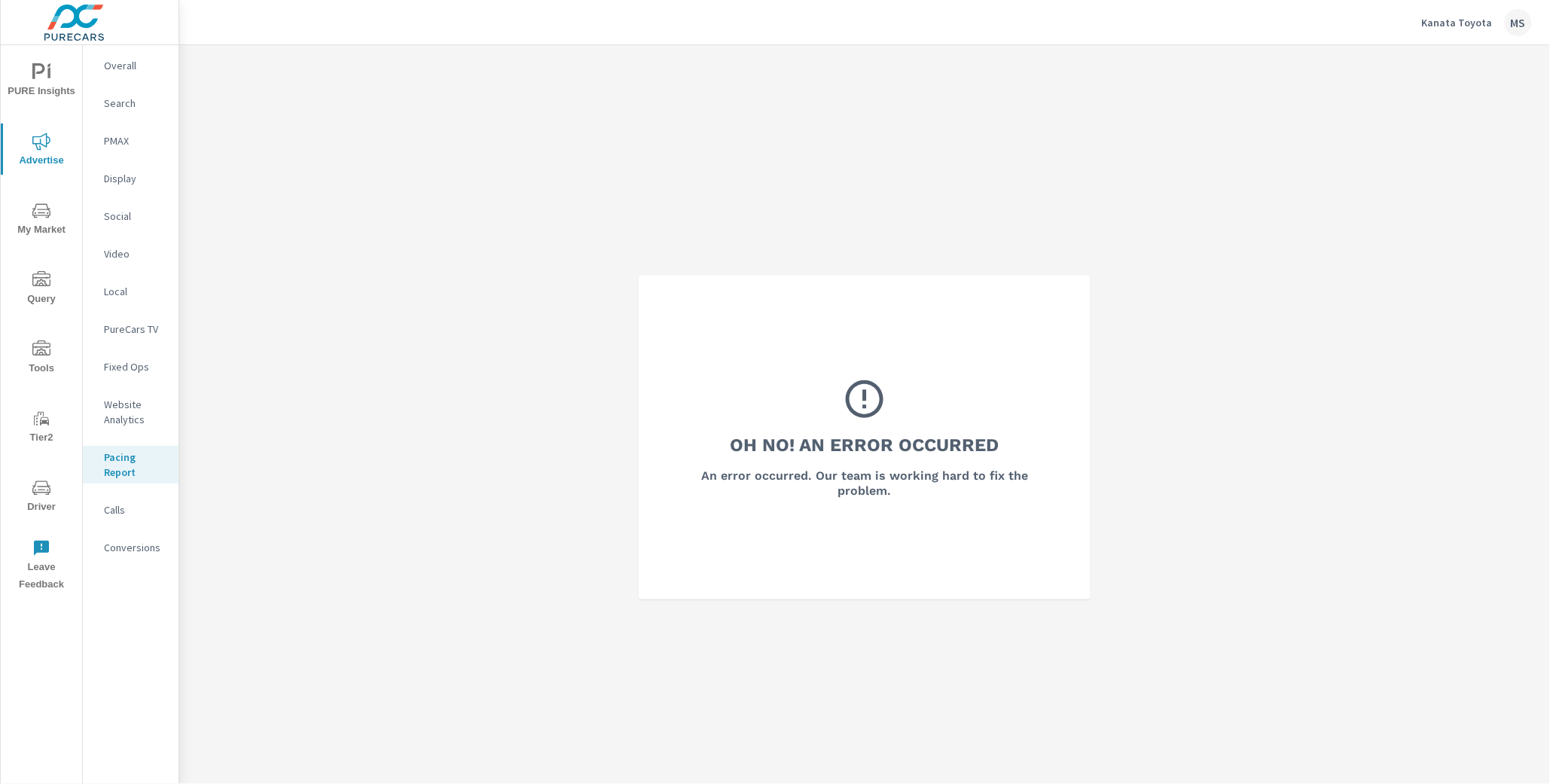
click at [51, 491] on span "Driver" at bounding box center [42, 497] width 72 height 37
